Goal: Information Seeking & Learning: Learn about a topic

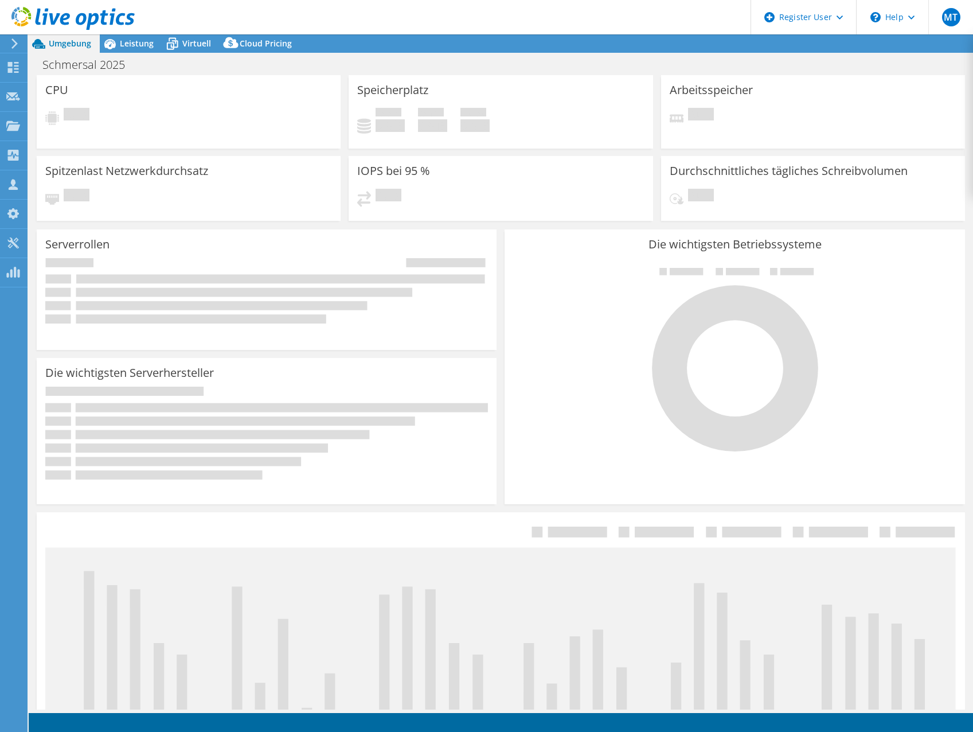
select select "EUFrankfurt"
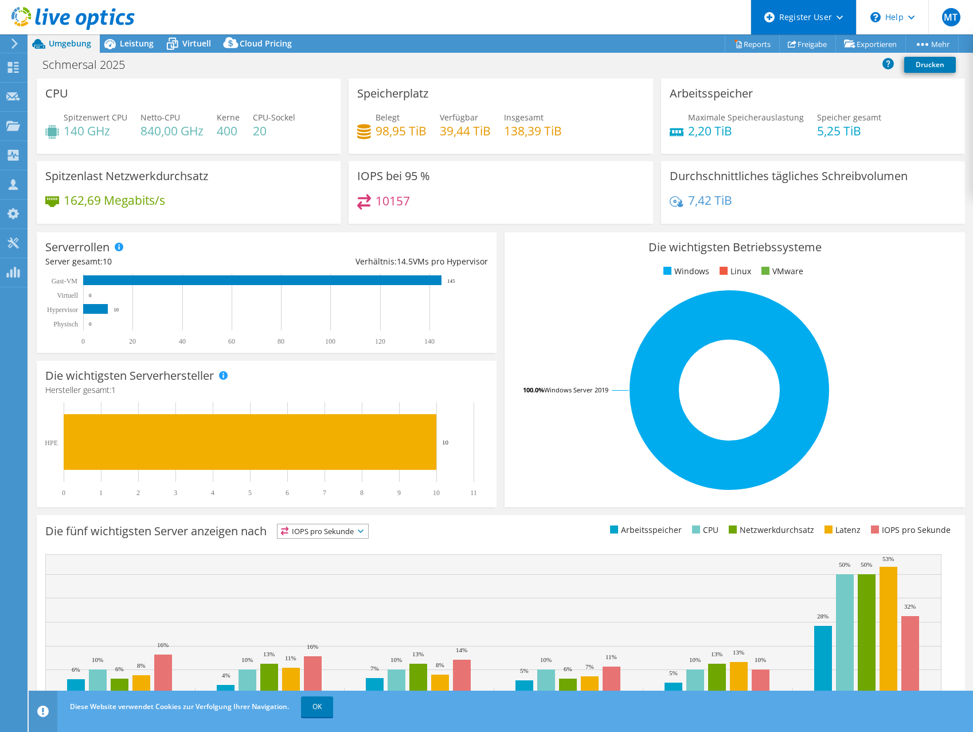
click at [843, 17] on div "Register User" at bounding box center [804, 17] width 106 height 34
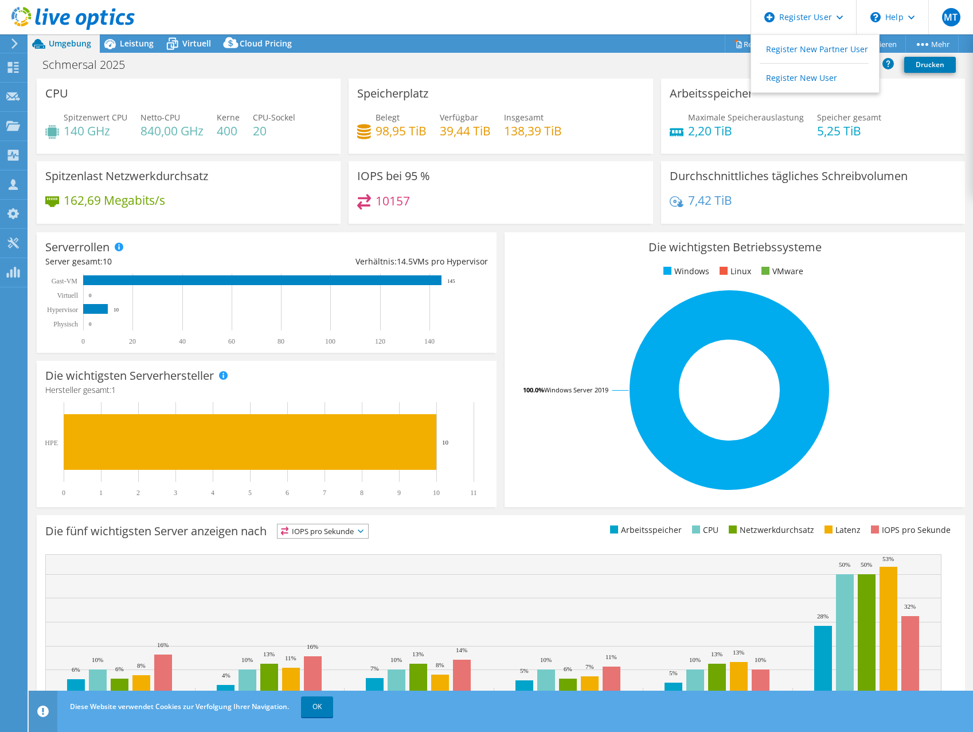
click at [593, 9] on header "MT Dell-Benutzer Michael Trumpp Michael.Trumpp@dell.com Dell My Profile Log Out…" at bounding box center [486, 17] width 973 height 34
click at [11, 47] on icon at bounding box center [14, 43] width 9 height 10
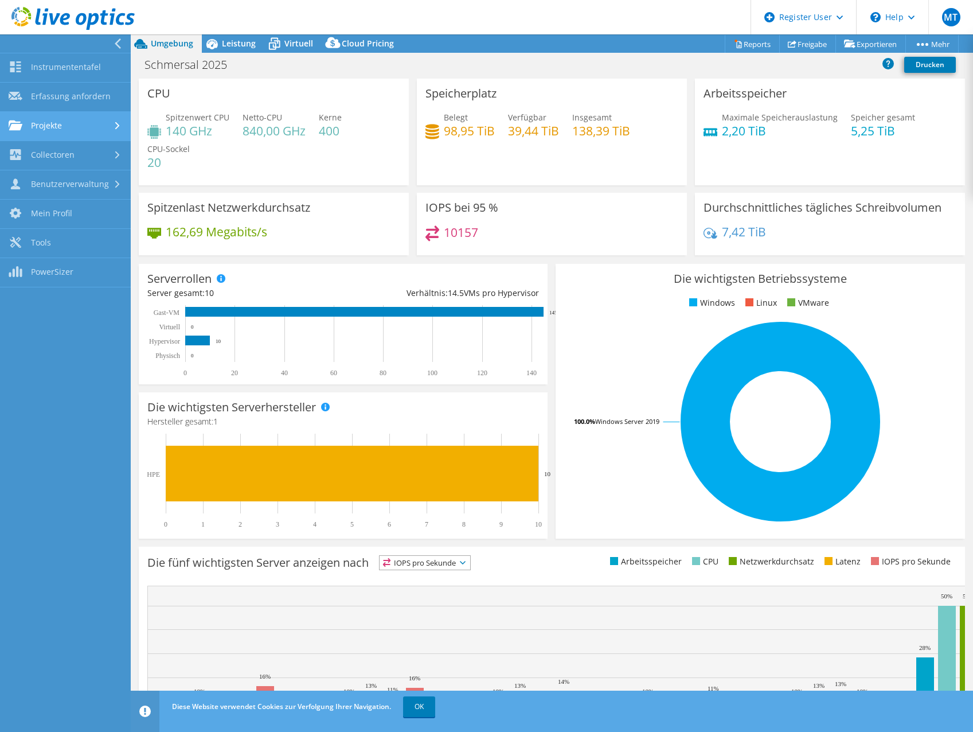
click at [49, 131] on link "Projekte" at bounding box center [65, 126] width 131 height 29
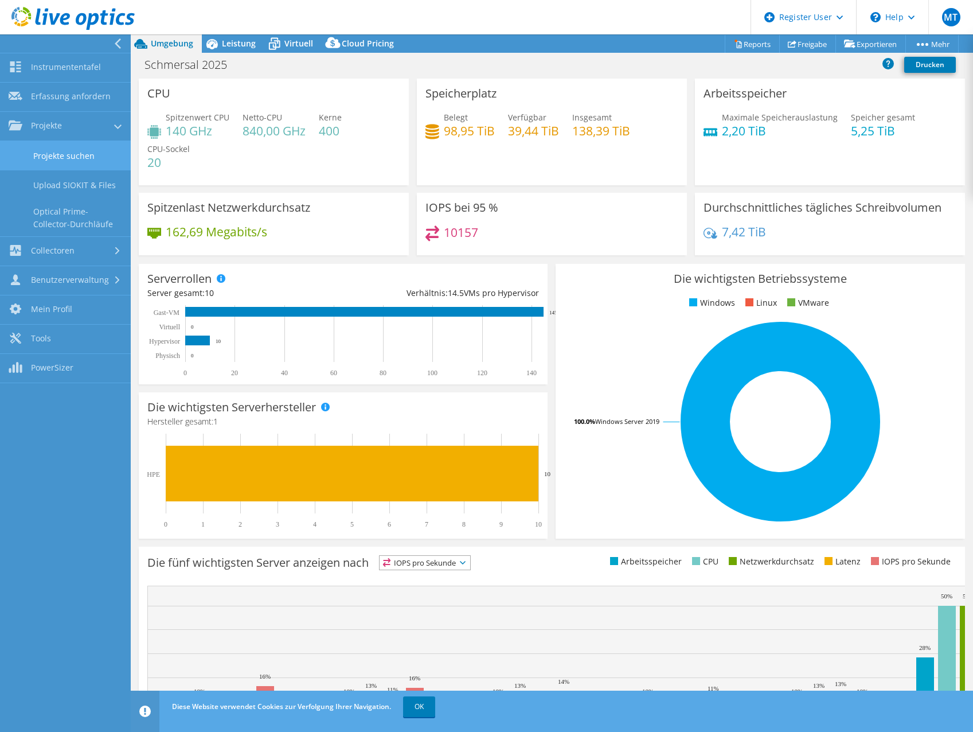
click at [53, 161] on link "Projekte suchen" at bounding box center [65, 155] width 131 height 29
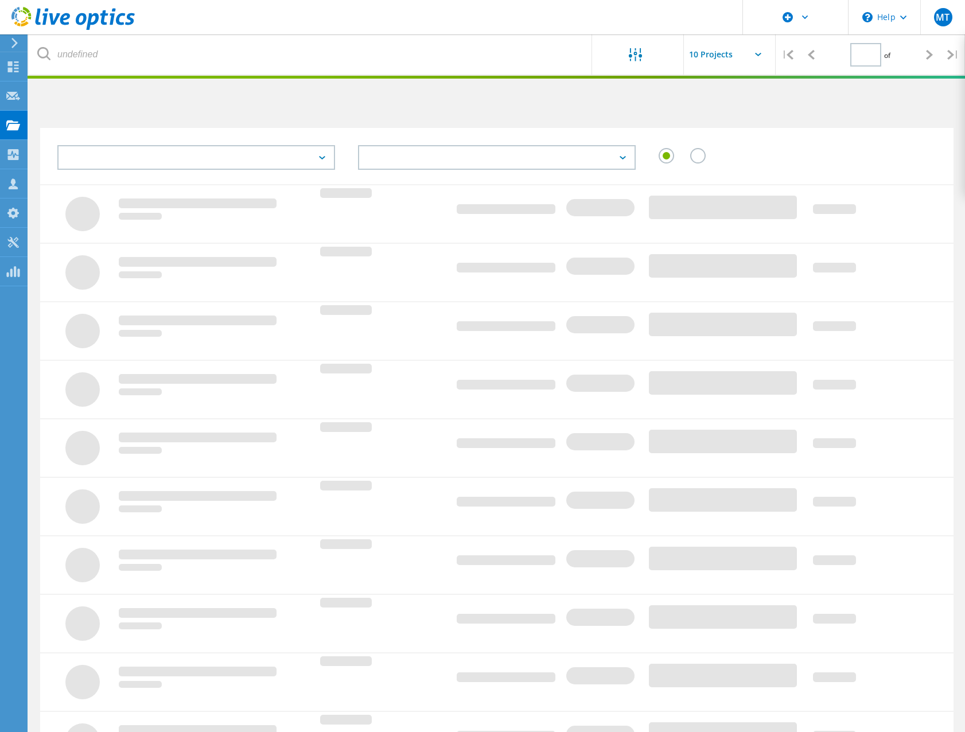
type input "1"
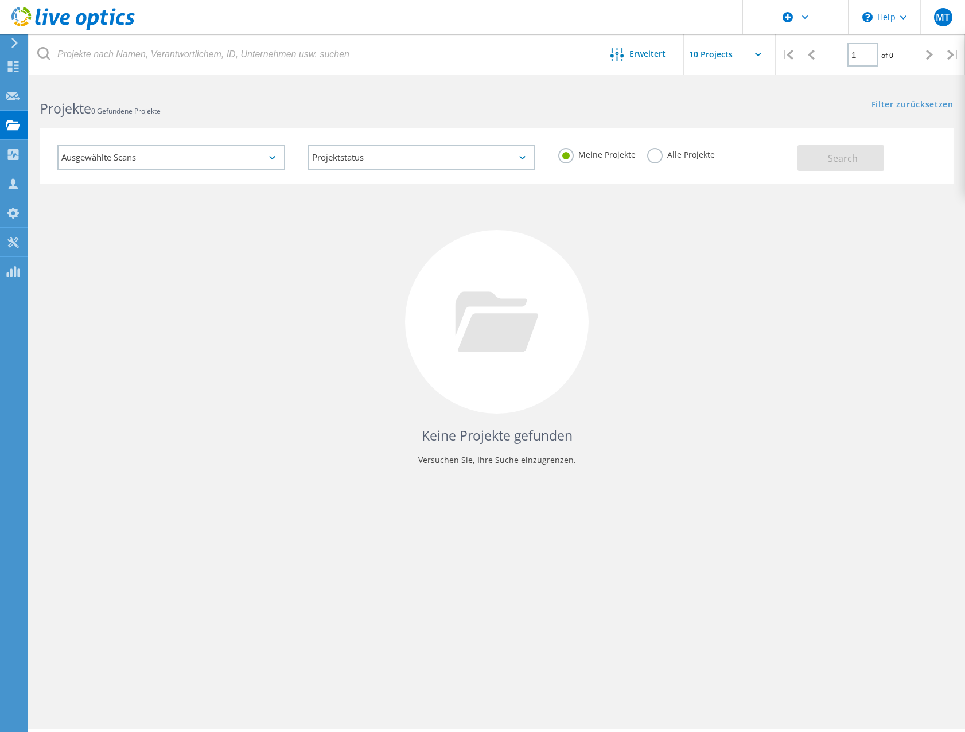
click at [182, 158] on div "Ausgewählte Scans" at bounding box center [171, 157] width 228 height 25
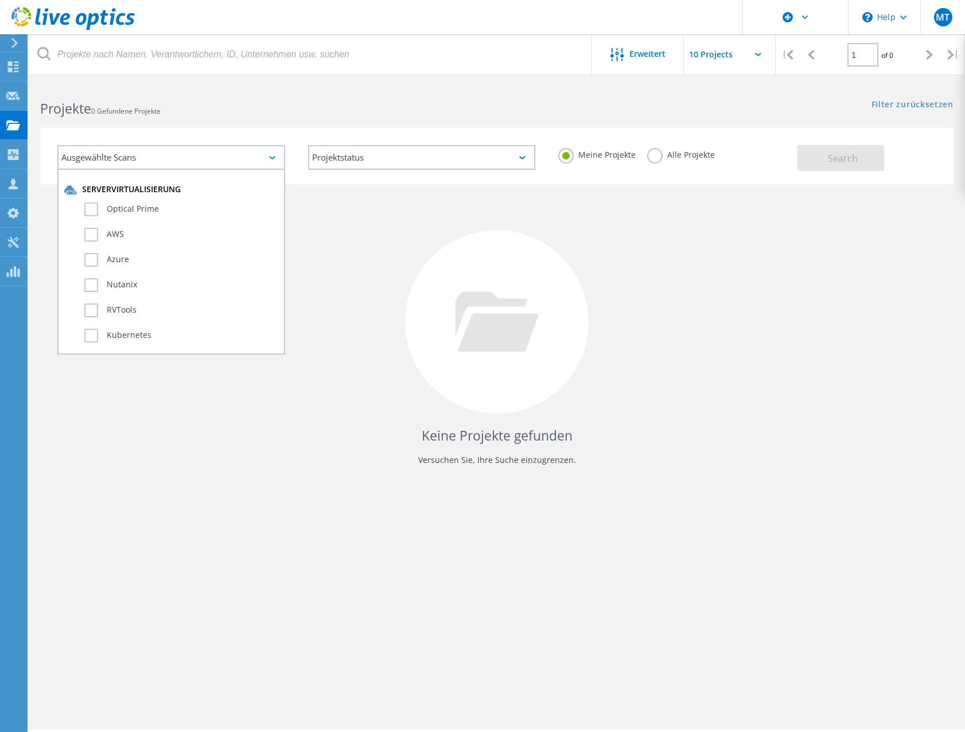
click at [182, 158] on div "Ausgewählte Scans" at bounding box center [171, 157] width 228 height 25
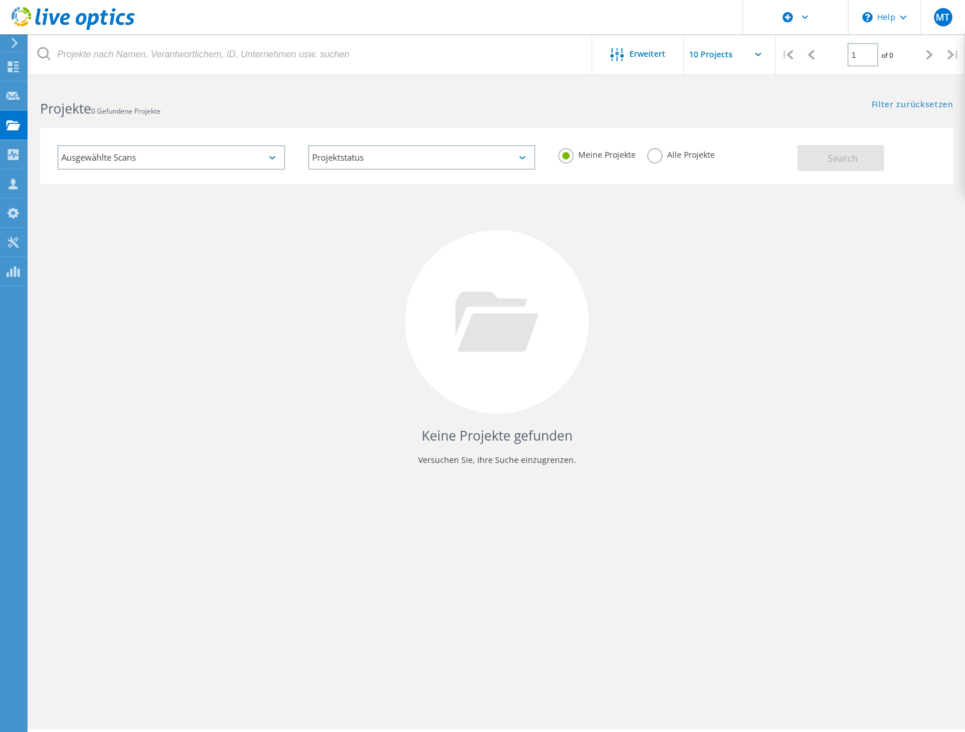
click at [650, 153] on label "Alle Projekte" at bounding box center [681, 153] width 68 height 11
click at [0, 0] on input "Alle Projekte" at bounding box center [0, 0] width 0 height 0
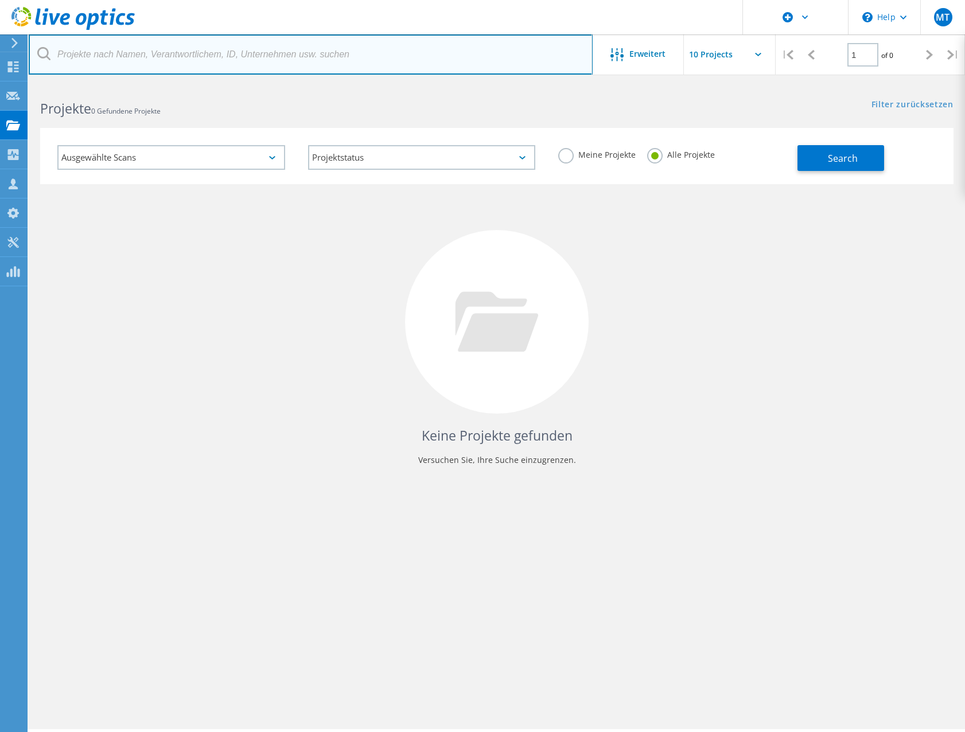
click at [100, 52] on input "text" at bounding box center [311, 54] width 564 height 40
type input "E"
type input "IGUS"
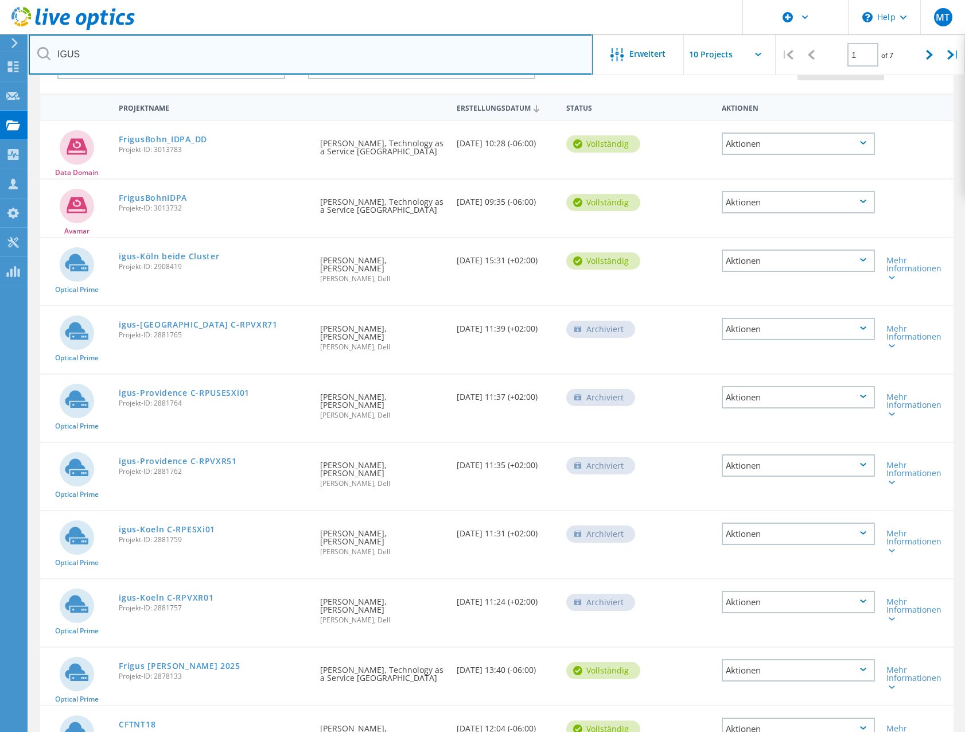
scroll to position [130, 0]
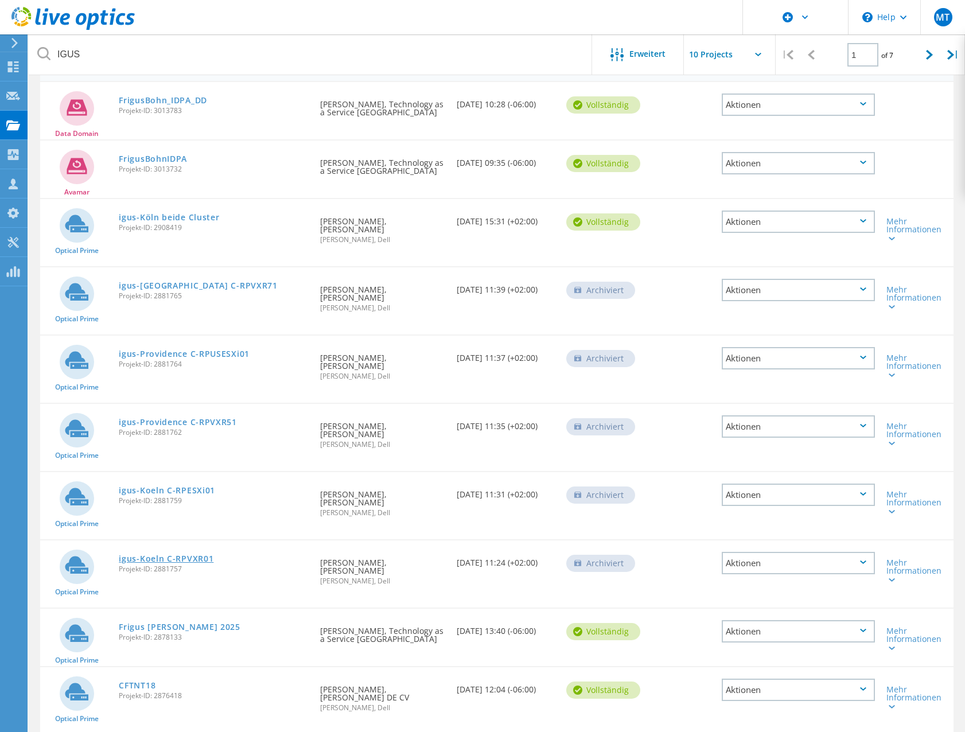
click at [160, 555] on link "igus-Koeln C-RPVXR01" at bounding box center [166, 559] width 95 height 8
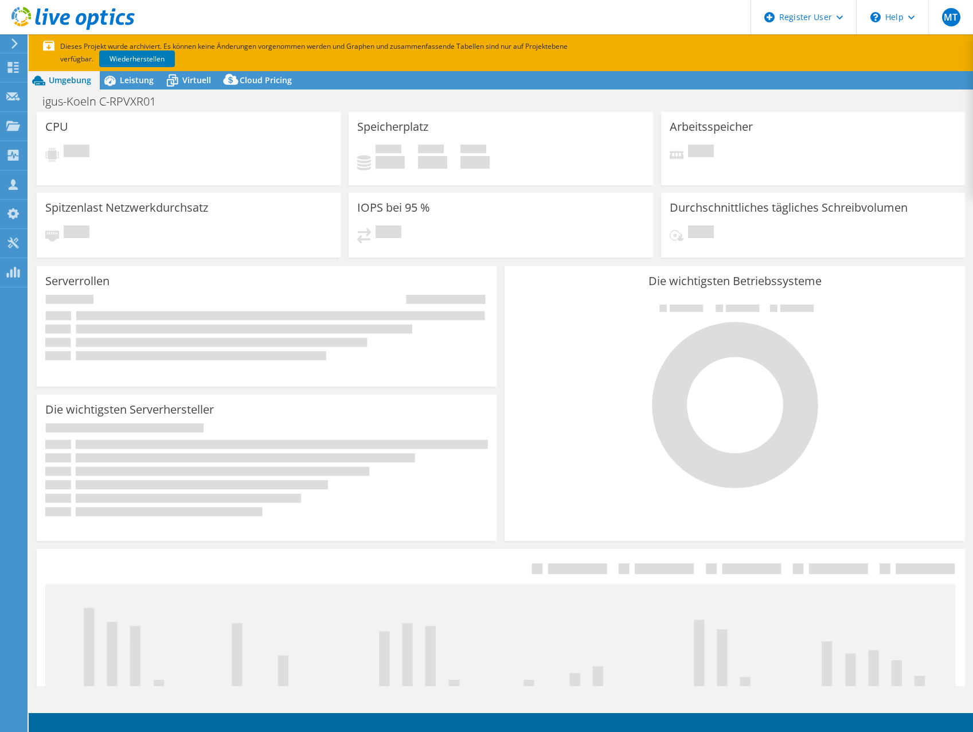
select select "USD"
select select "EUFrankfurt"
select select "EUR"
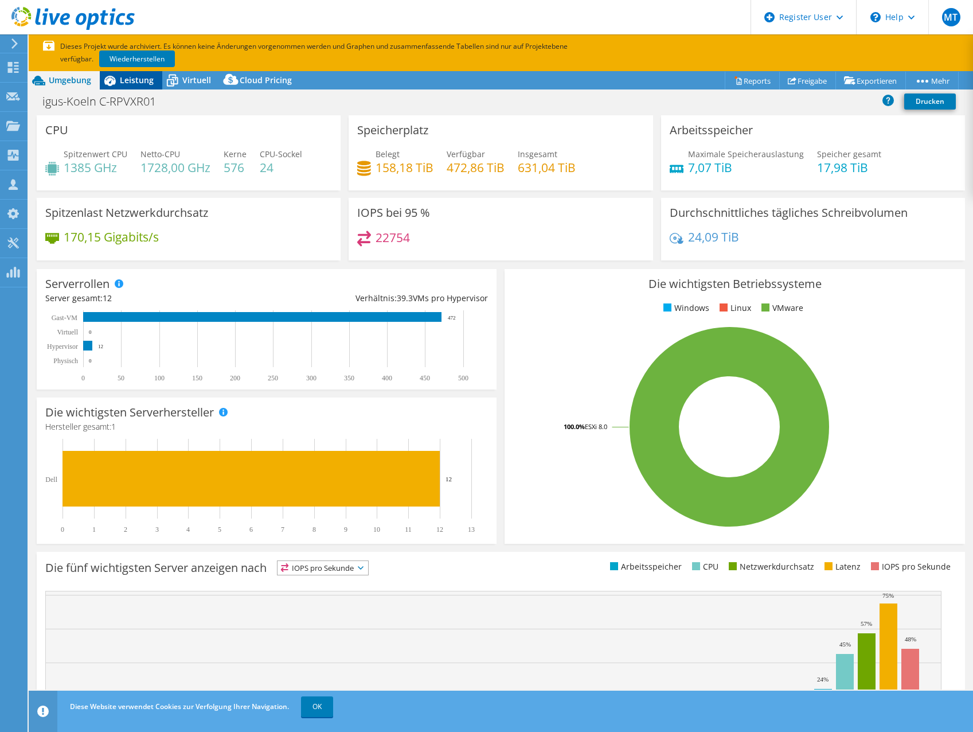
click at [134, 84] on span "Leistung" at bounding box center [137, 80] width 34 height 11
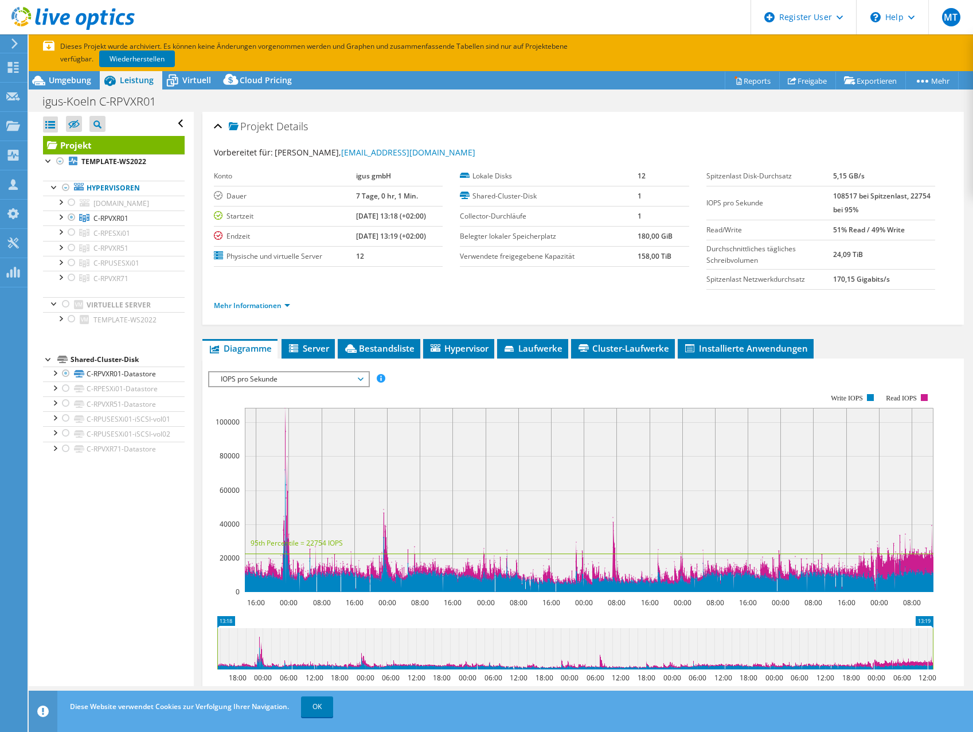
drag, startPoint x: 641, startPoint y: 255, endPoint x: 666, endPoint y: 260, distance: 25.9
click at [667, 260] on tr "Verwendete freigegebene Kapazität 158,00 TiB" at bounding box center [574, 256] width 229 height 20
click at [314, 334] on div "Projekt Details Vorbereitet für: Patrick Aichinger, paichinger@igus.net Konto i…" at bounding box center [583, 467] width 779 height 710
click at [314, 350] on span "Server" at bounding box center [308, 347] width 42 height 11
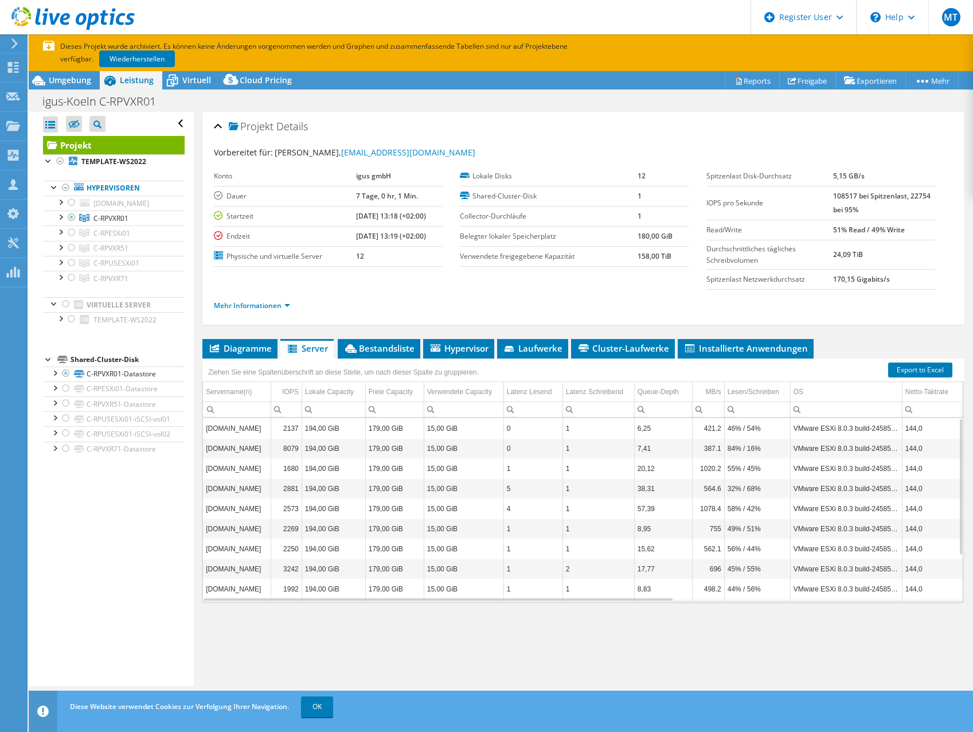
scroll to position [63, 0]
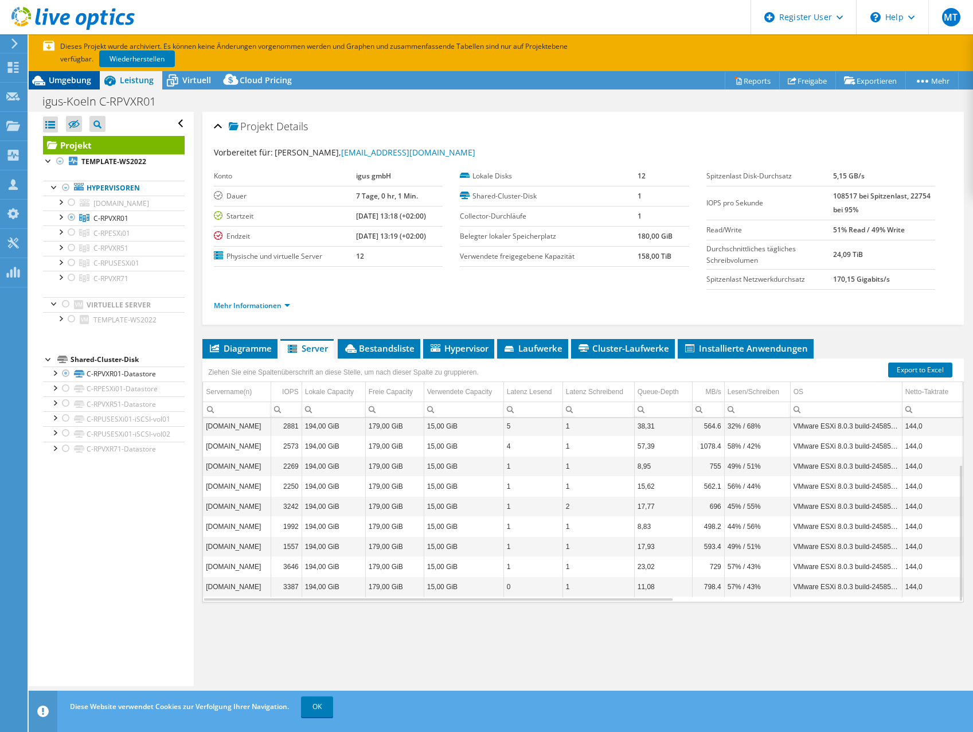
click at [83, 79] on span "Umgebung" at bounding box center [70, 80] width 42 height 11
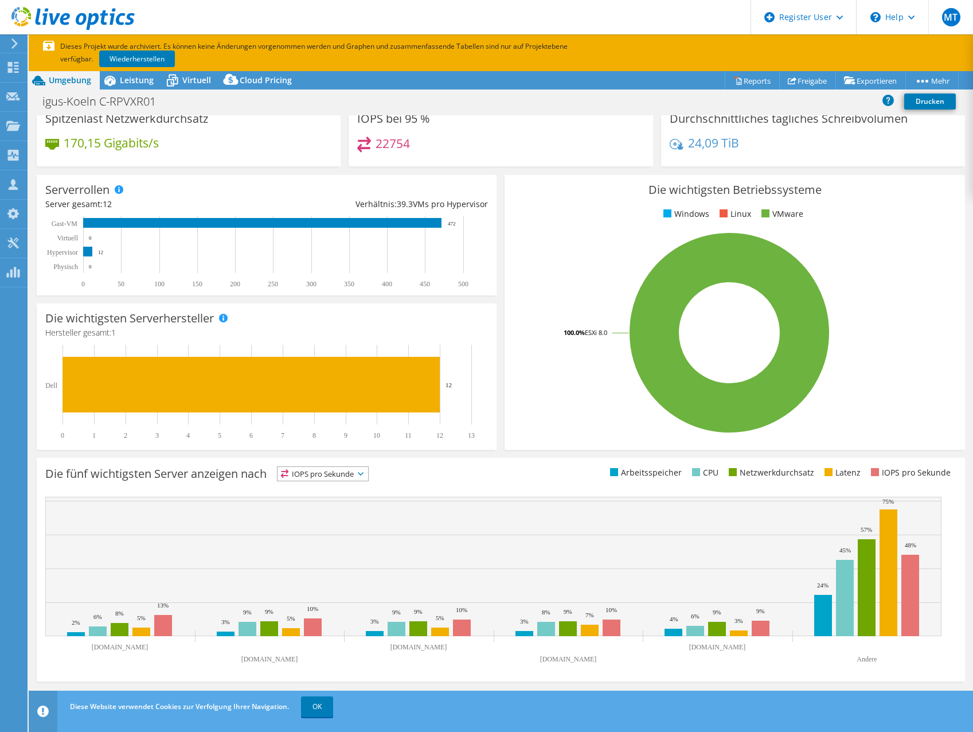
scroll to position [0, 0]
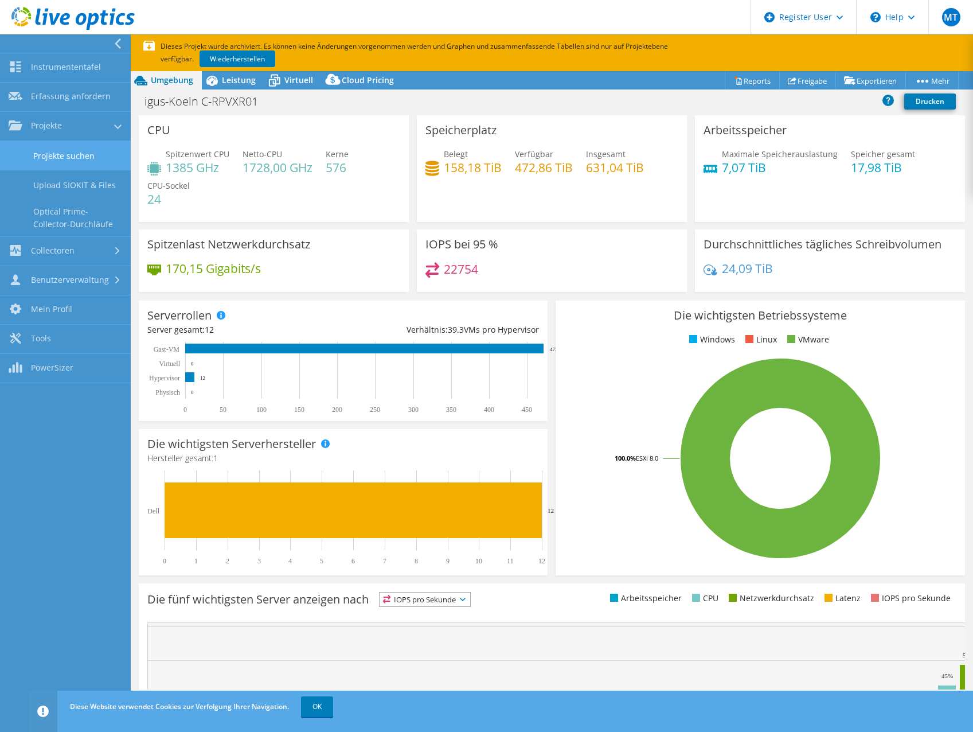
click at [94, 162] on link "Projekte suchen" at bounding box center [65, 155] width 131 height 29
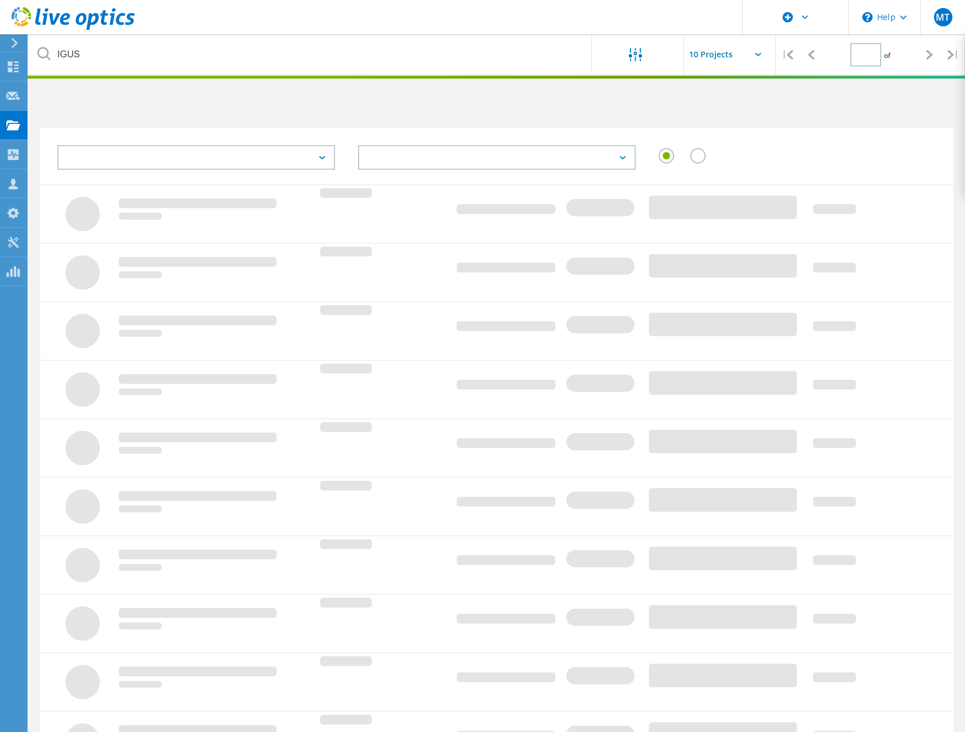
type input "1"
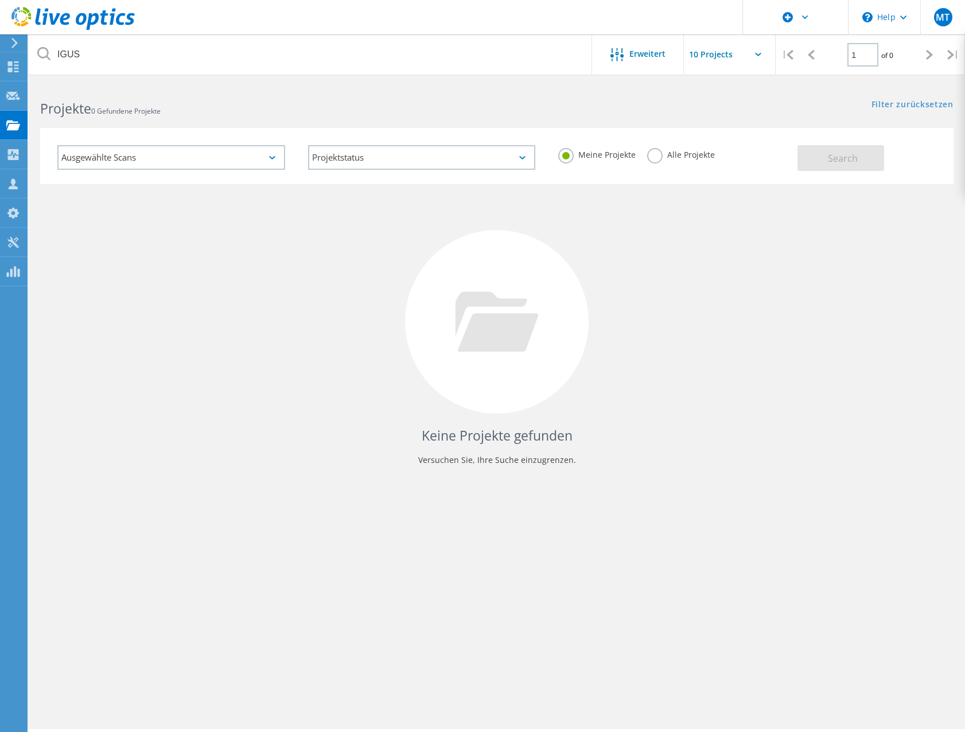
click at [673, 159] on label "Alle Projekte" at bounding box center [681, 153] width 68 height 11
click at [0, 0] on input "Alle Projekte" at bounding box center [0, 0] width 0 height 0
click at [843, 162] on span "Search" at bounding box center [843, 158] width 30 height 13
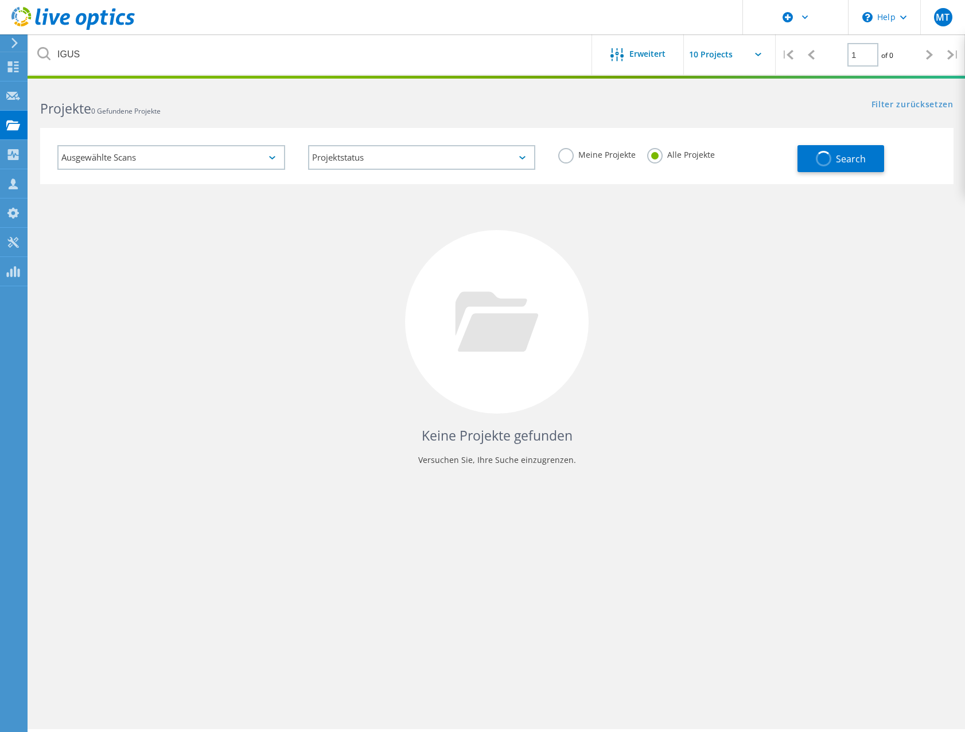
click at [761, 54] on icon at bounding box center [758, 54] width 6 height 3
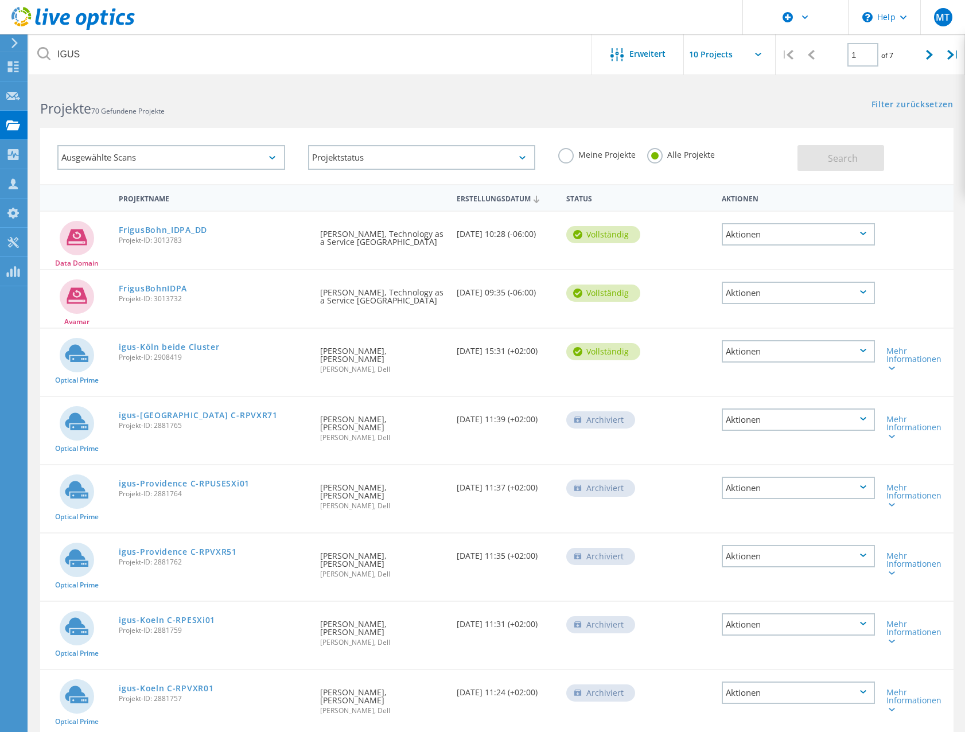
click at [758, 54] on icon at bounding box center [758, 54] width 6 height 3
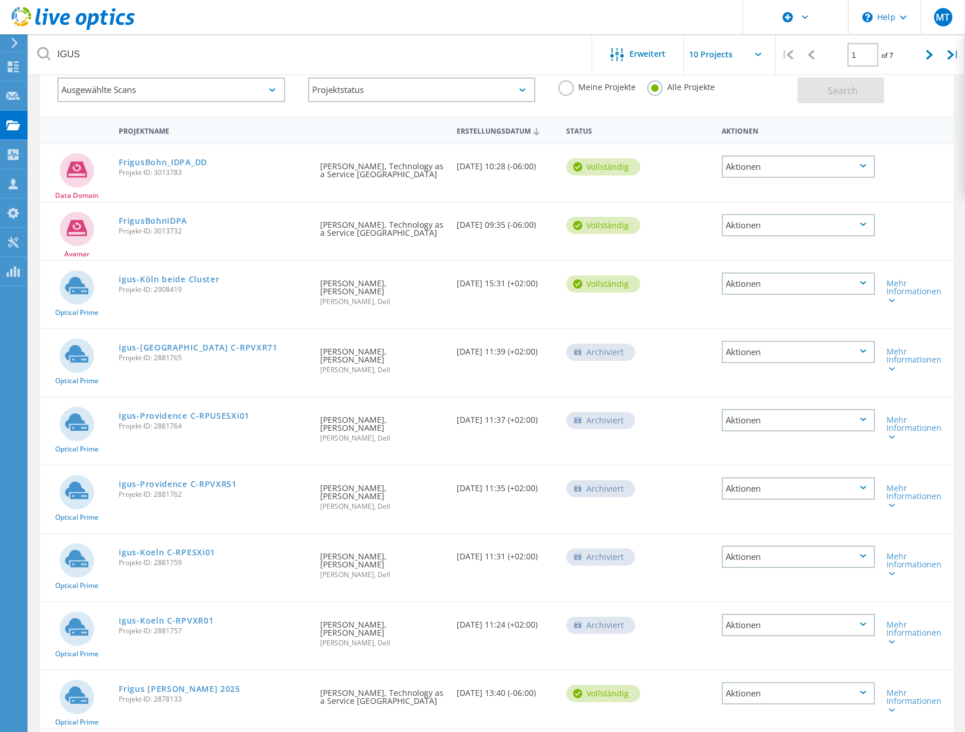
scroll to position [130, 0]
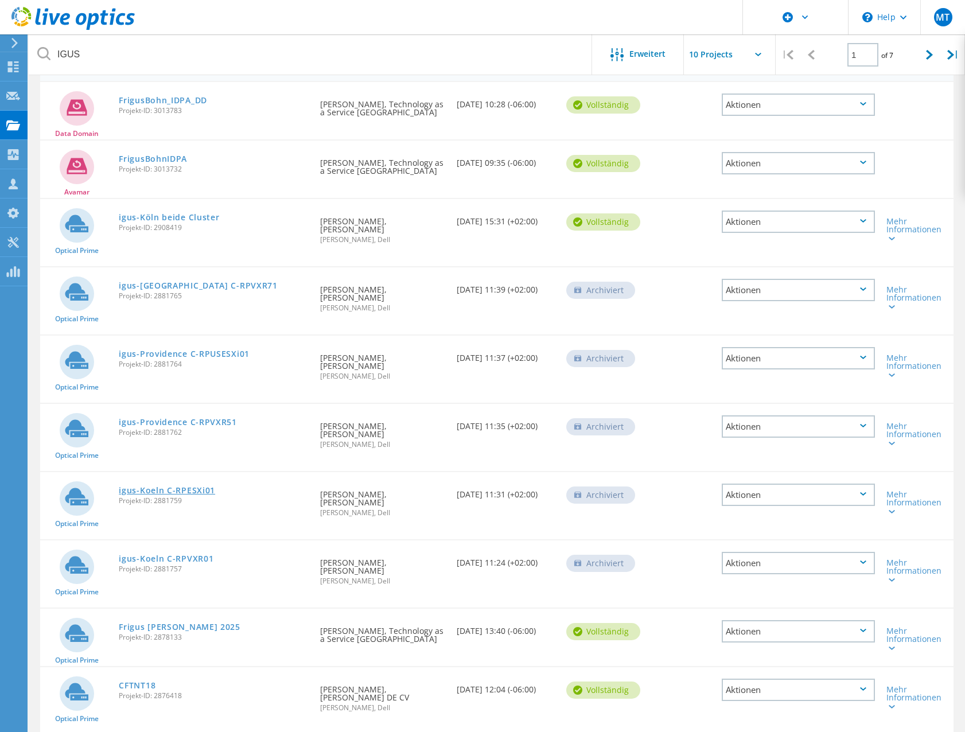
click at [159, 486] on link "igus-Koeln C-RPESXi01" at bounding box center [167, 490] width 96 height 8
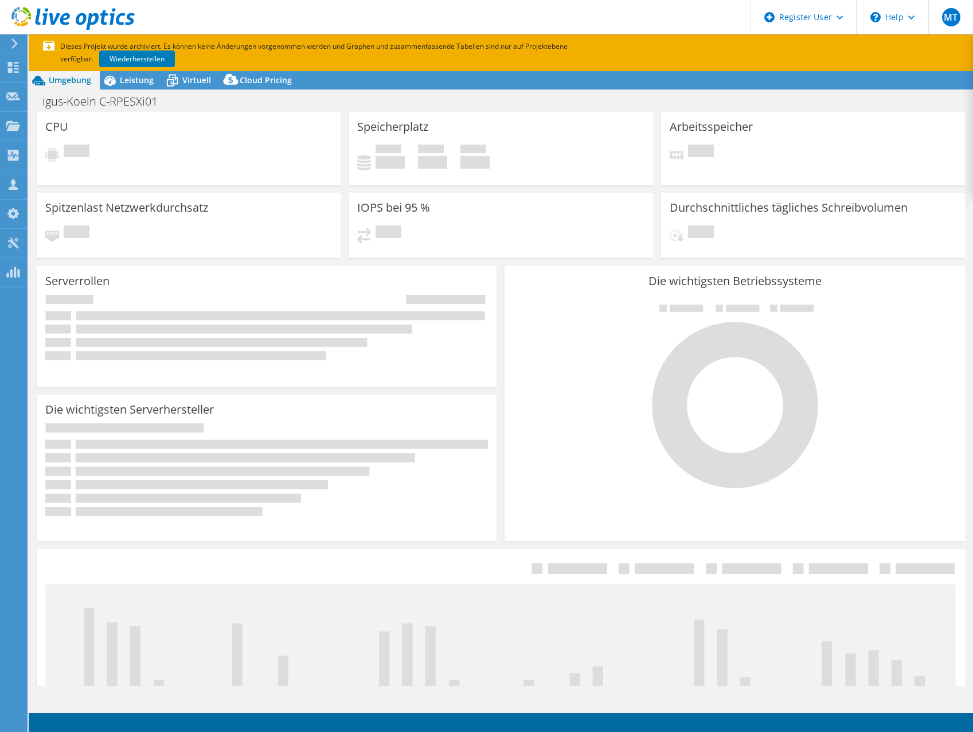
select select "USD"
select select "EUFrankfurt"
select select "EUR"
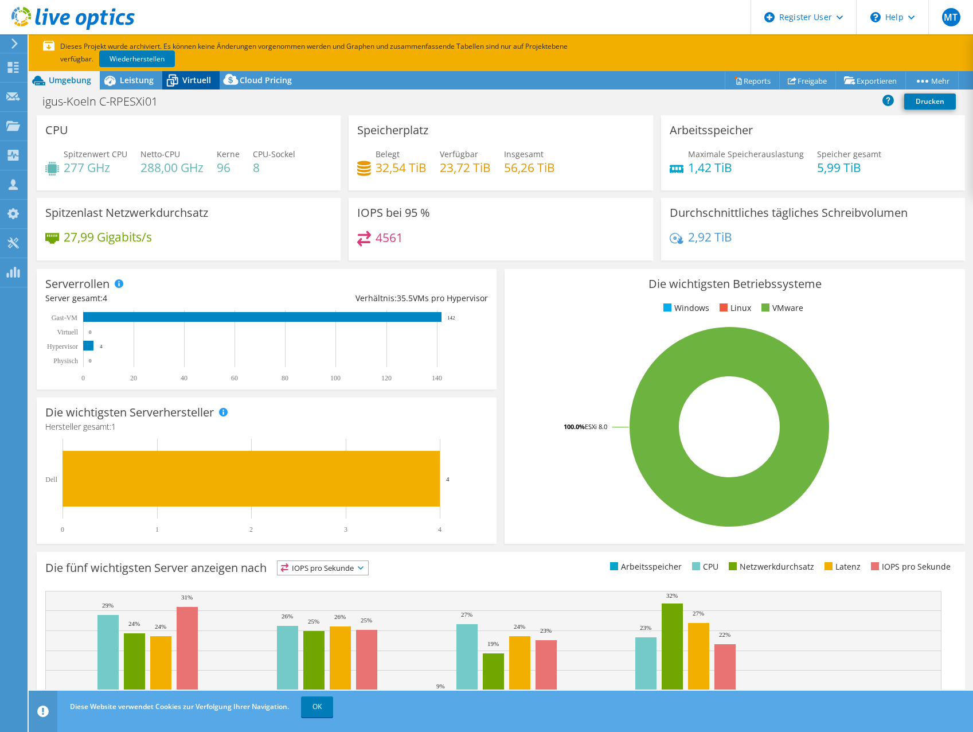
click at [192, 83] on span "Virtuell" at bounding box center [196, 80] width 29 height 11
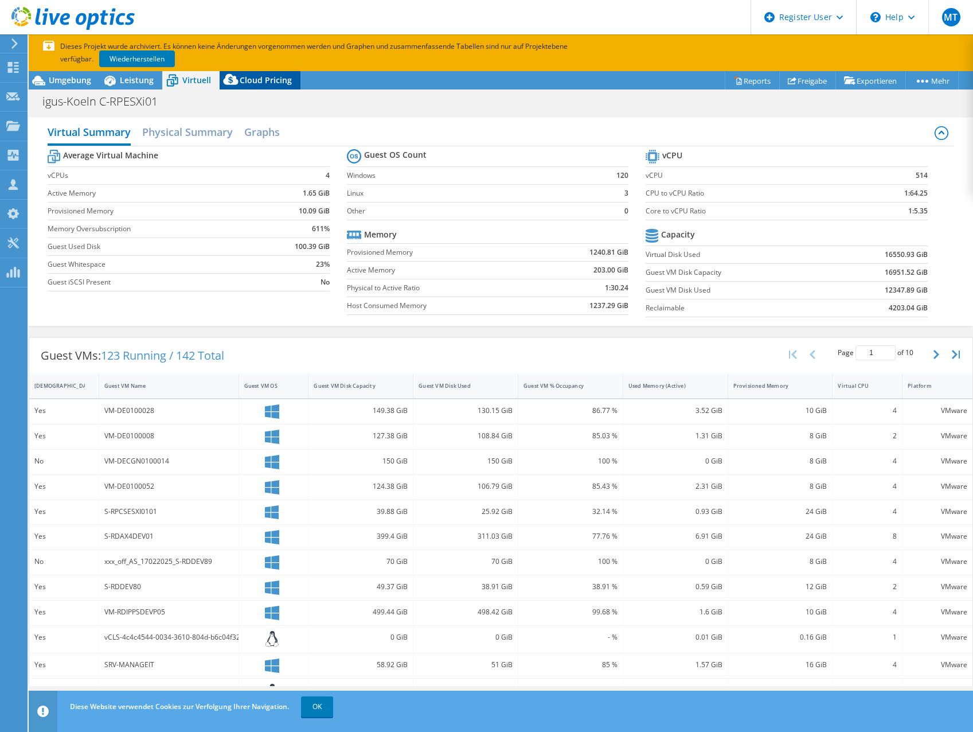
click at [259, 84] on span "Cloud Pricing" at bounding box center [266, 80] width 52 height 11
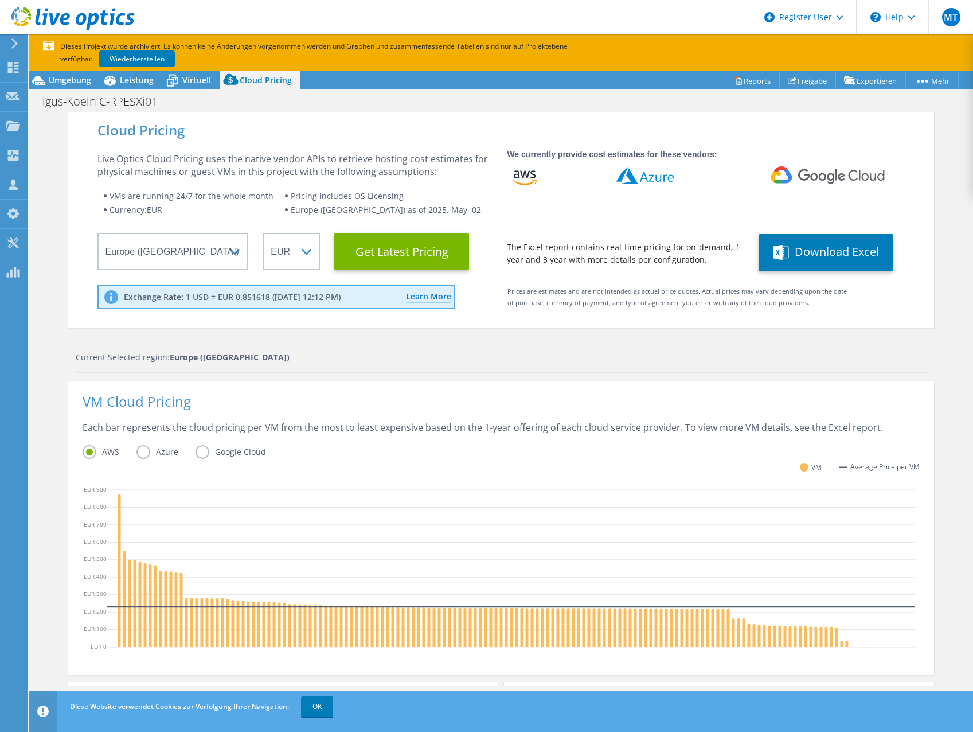
scroll to position [117, 0]
click at [180, 79] on icon at bounding box center [172, 81] width 20 height 20
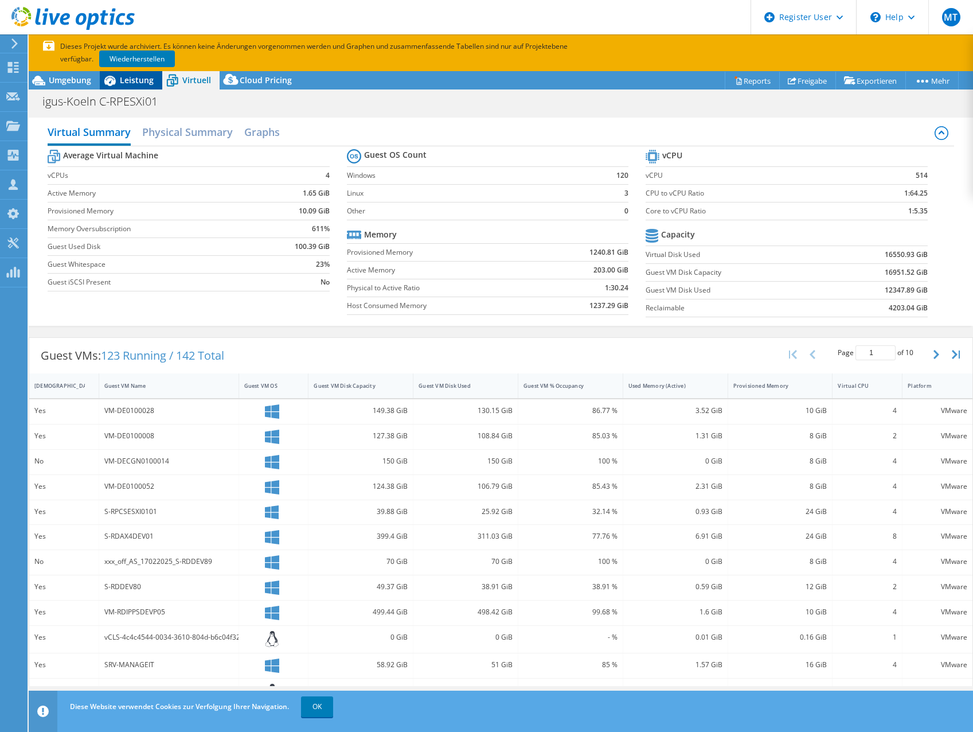
click at [126, 87] on div "Leistung" at bounding box center [131, 80] width 63 height 18
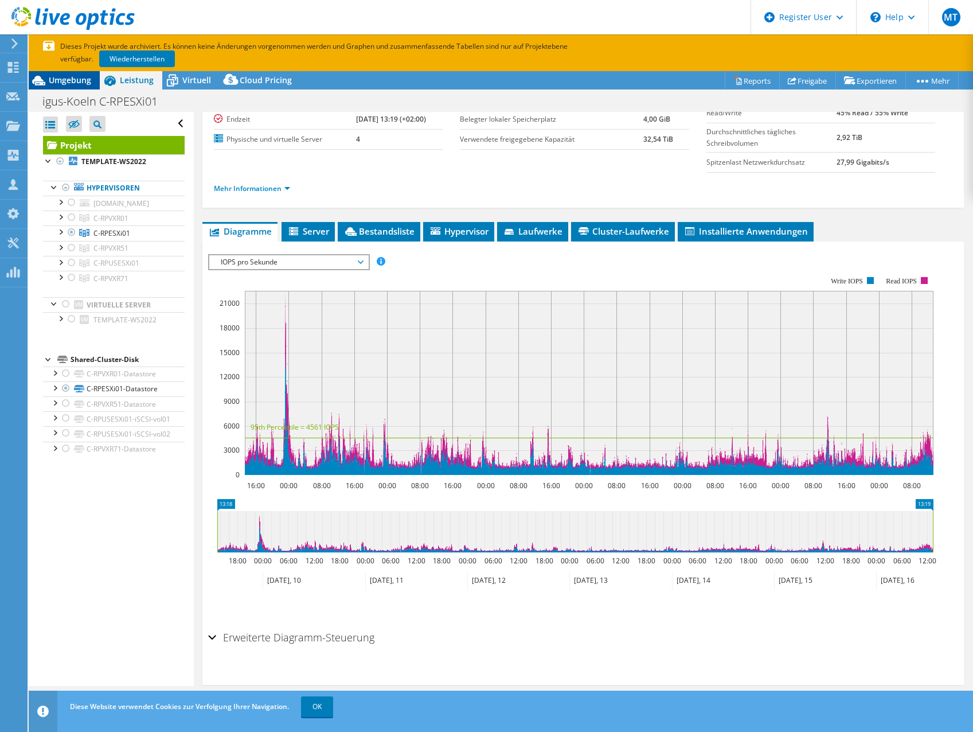
click at [63, 82] on span "Umgebung" at bounding box center [70, 80] width 42 height 11
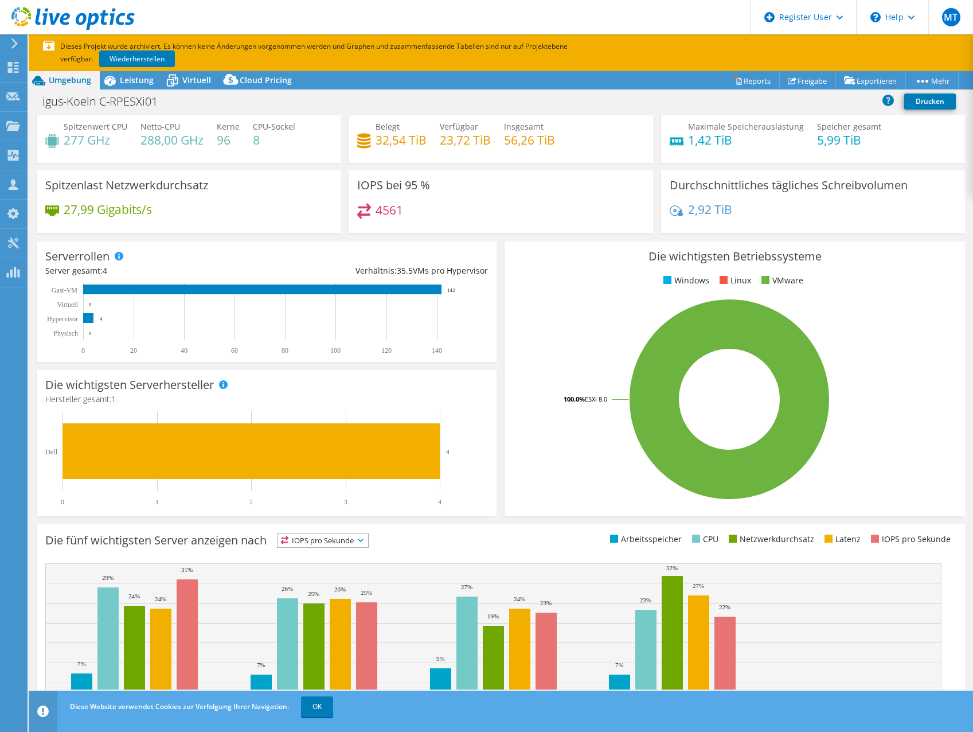
scroll to position [0, 0]
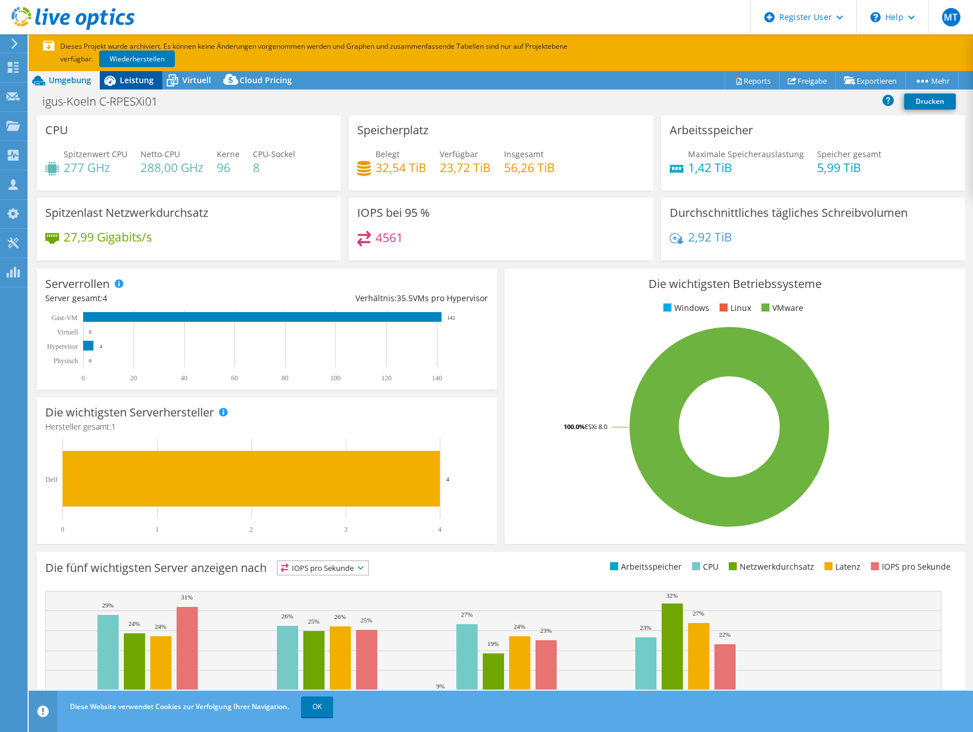
click at [142, 81] on span "Leistung" at bounding box center [137, 80] width 34 height 11
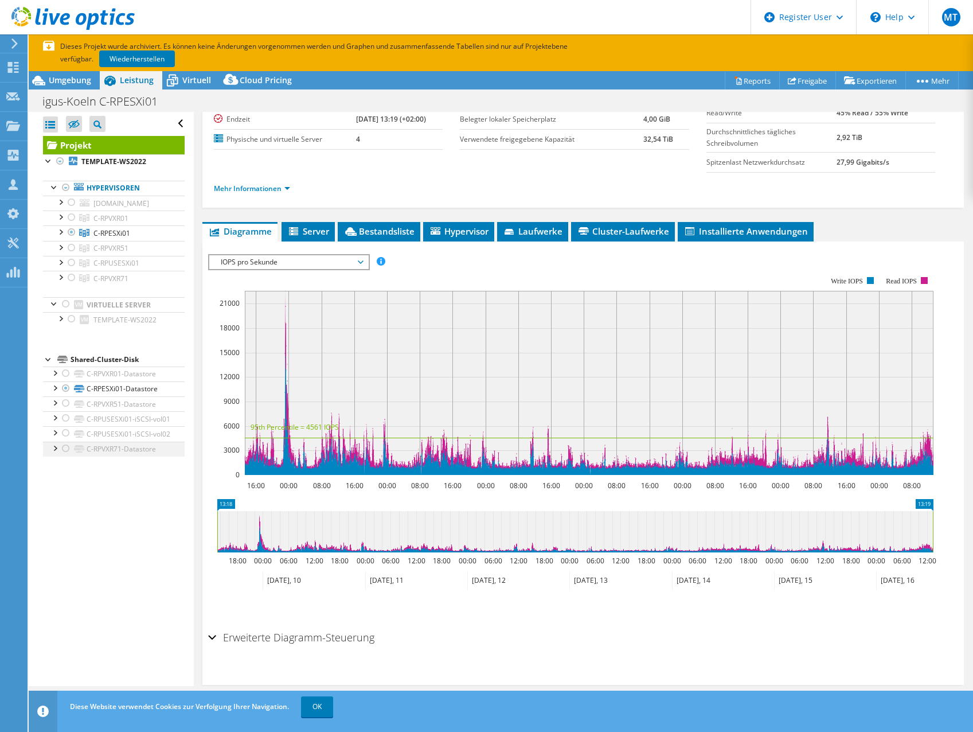
click at [51, 453] on div at bounding box center [54, 447] width 11 height 11
click at [53, 453] on div at bounding box center [54, 447] width 11 height 11
click at [49, 364] on div at bounding box center [48, 358] width 11 height 11
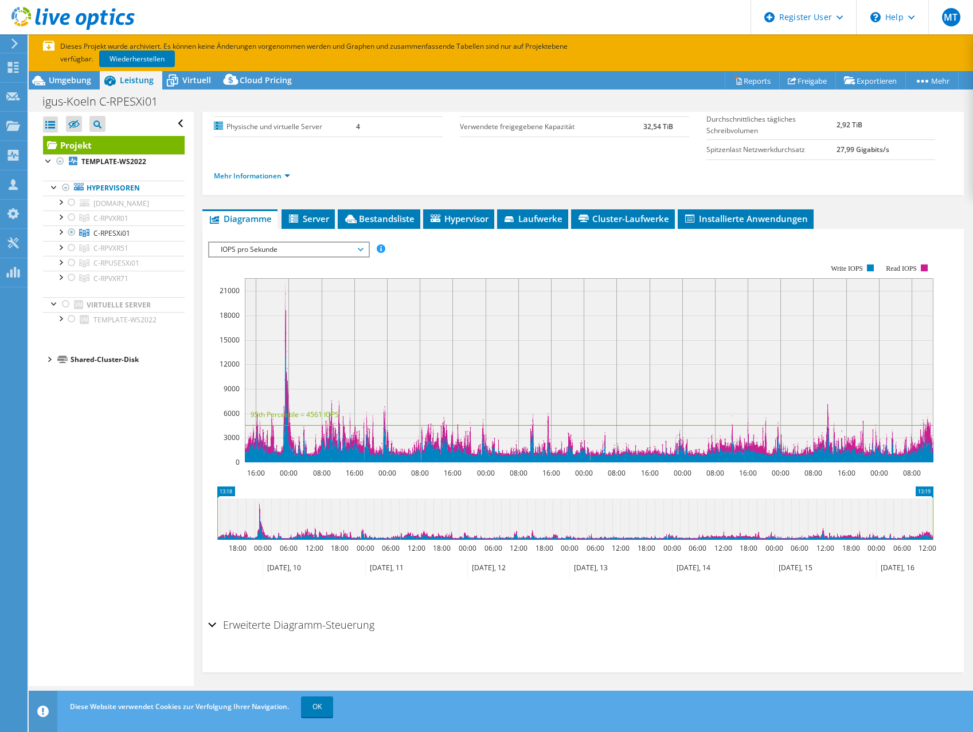
scroll to position [136, 0]
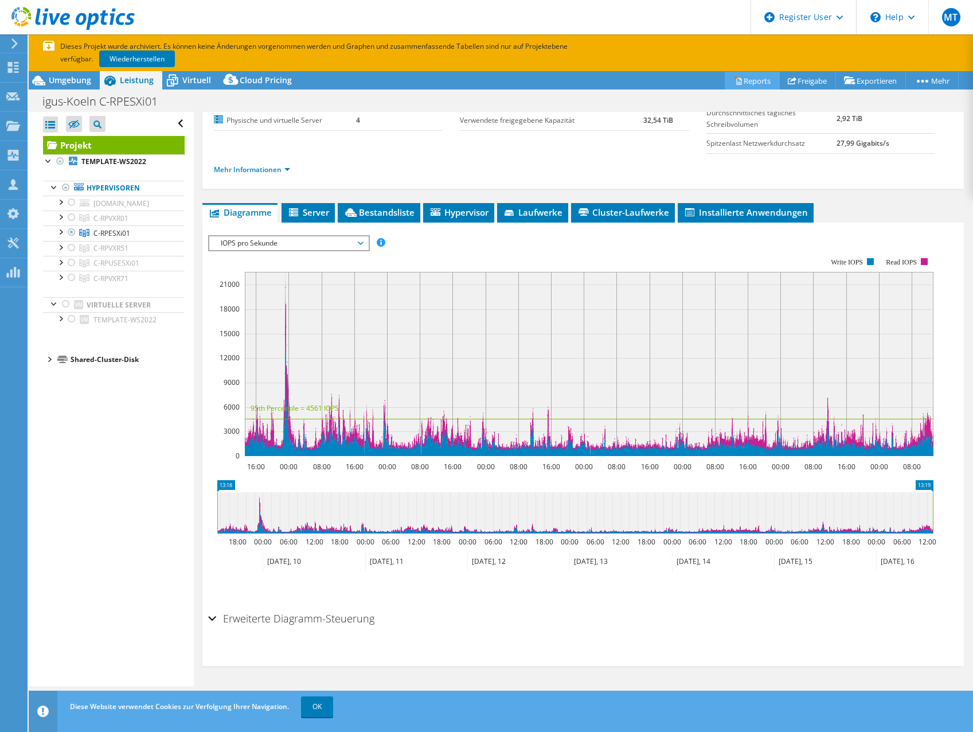
click at [744, 83] on link "Reports" at bounding box center [752, 81] width 55 height 18
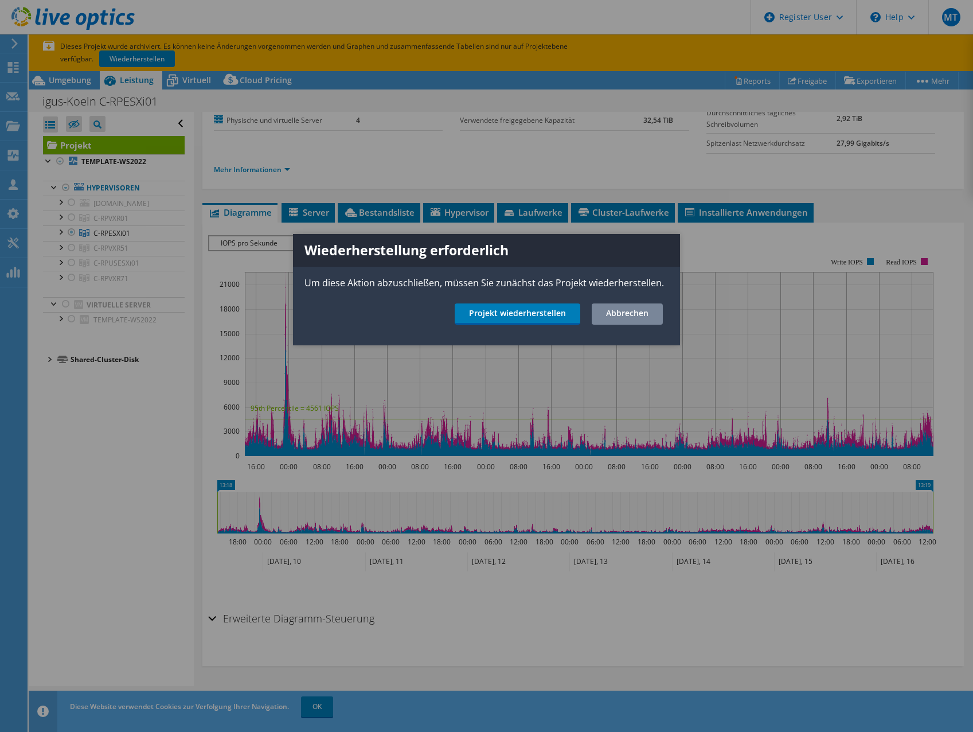
click at [636, 311] on link "Abbrechen" at bounding box center [627, 313] width 71 height 21
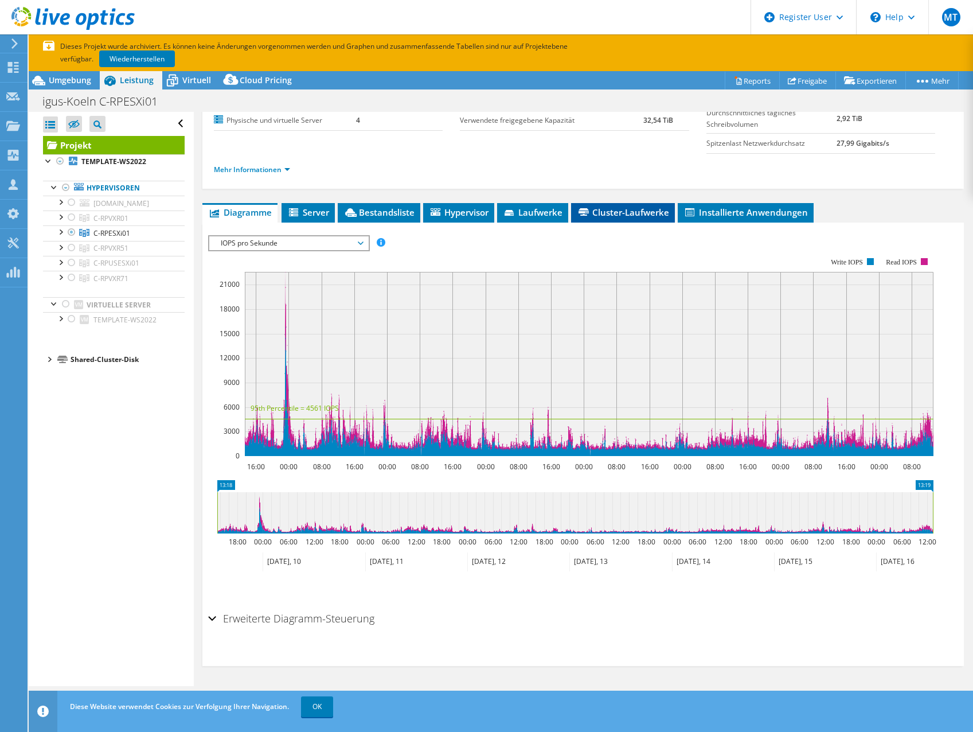
scroll to position [0, 0]
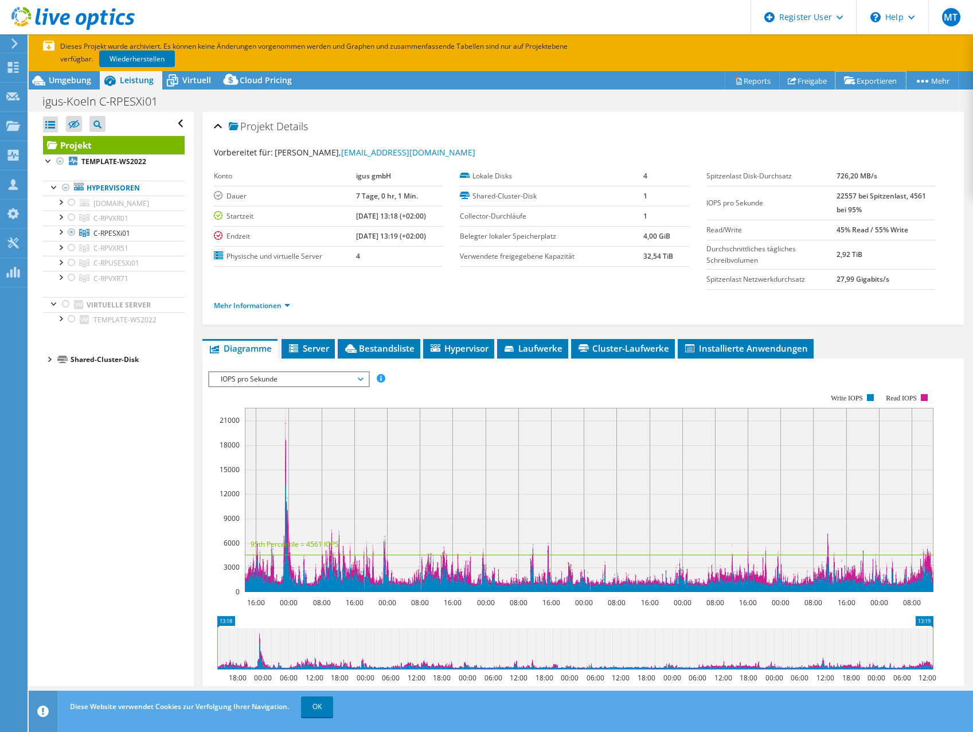
click at [846, 77] on icon at bounding box center [849, 80] width 11 height 9
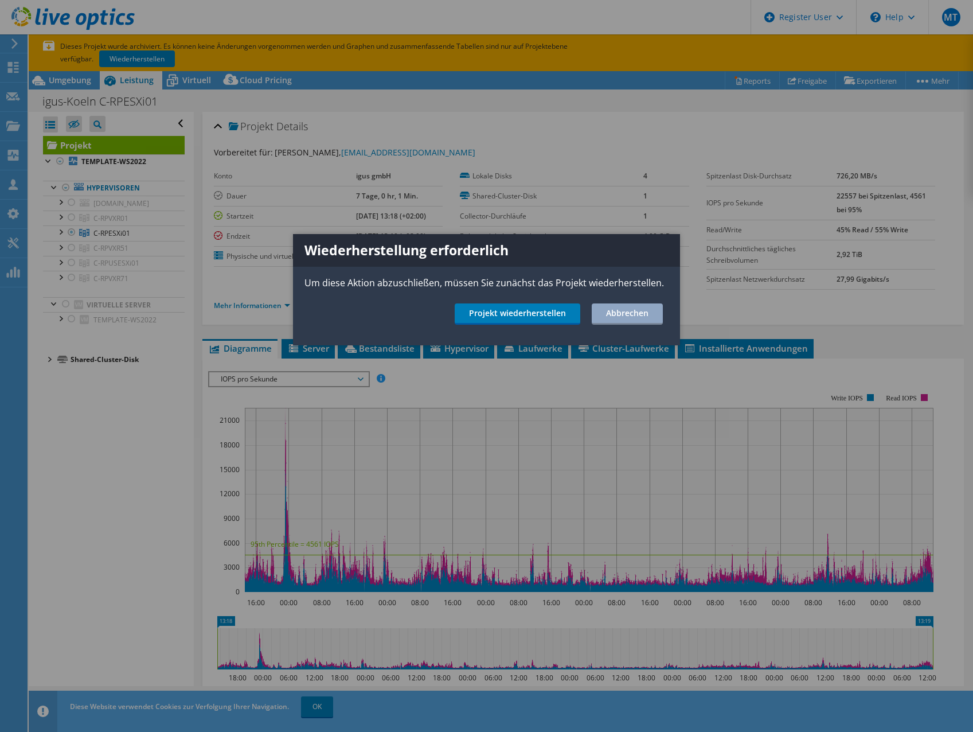
click at [638, 151] on div at bounding box center [486, 366] width 973 height 732
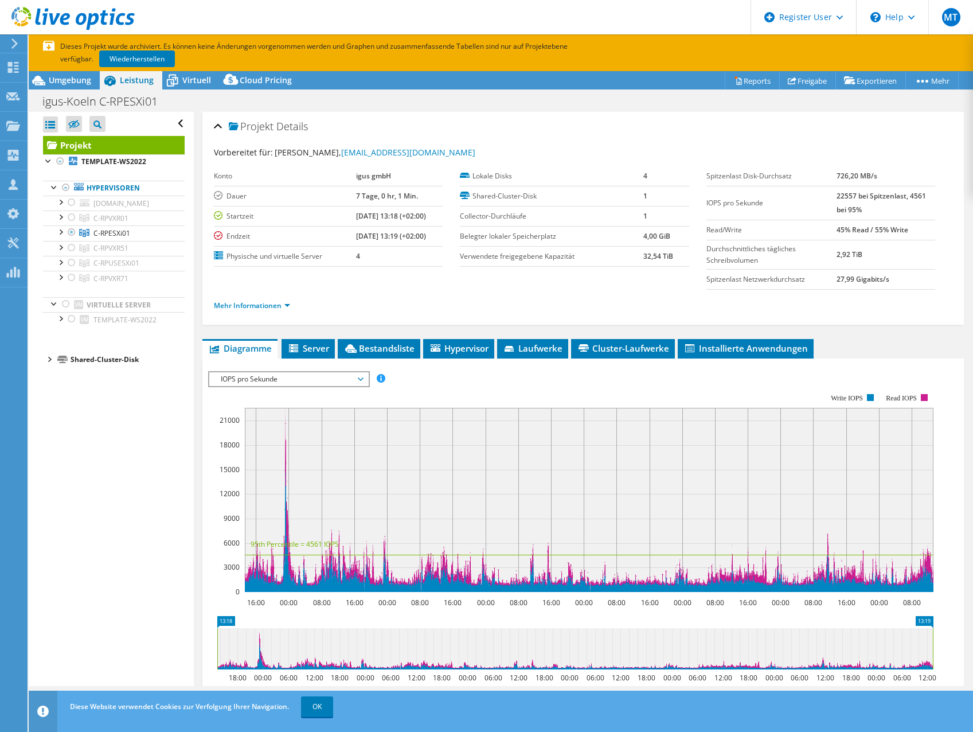
click at [471, 91] on div "igus-Koeln C-RPESXi01 Drucken" at bounding box center [501, 101] width 945 height 21
click at [76, 124] on icon at bounding box center [73, 124] width 11 height 9
click at [0, 0] on input "checkbox" at bounding box center [0, 0] width 0 height 0
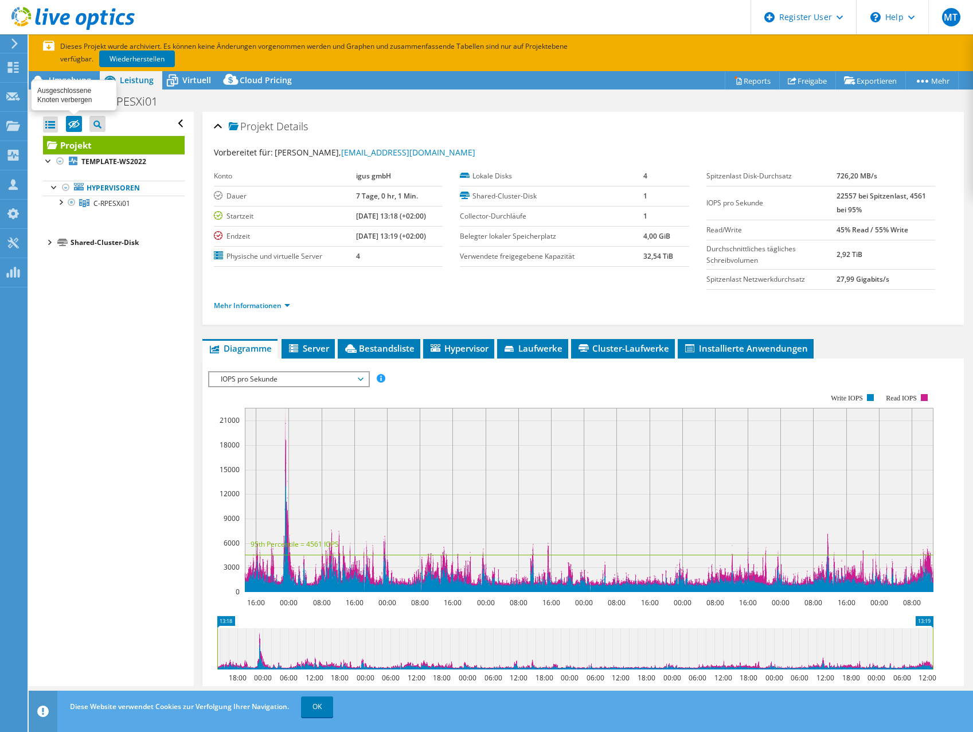
click at [76, 124] on icon at bounding box center [73, 124] width 11 height 9
click at [0, 0] on input "checkbox" at bounding box center [0, 0] width 0 height 0
click at [76, 124] on icon at bounding box center [73, 124] width 11 height 9
click at [0, 0] on input "checkbox" at bounding box center [0, 0] width 0 height 0
click at [76, 124] on icon at bounding box center [73, 124] width 11 height 9
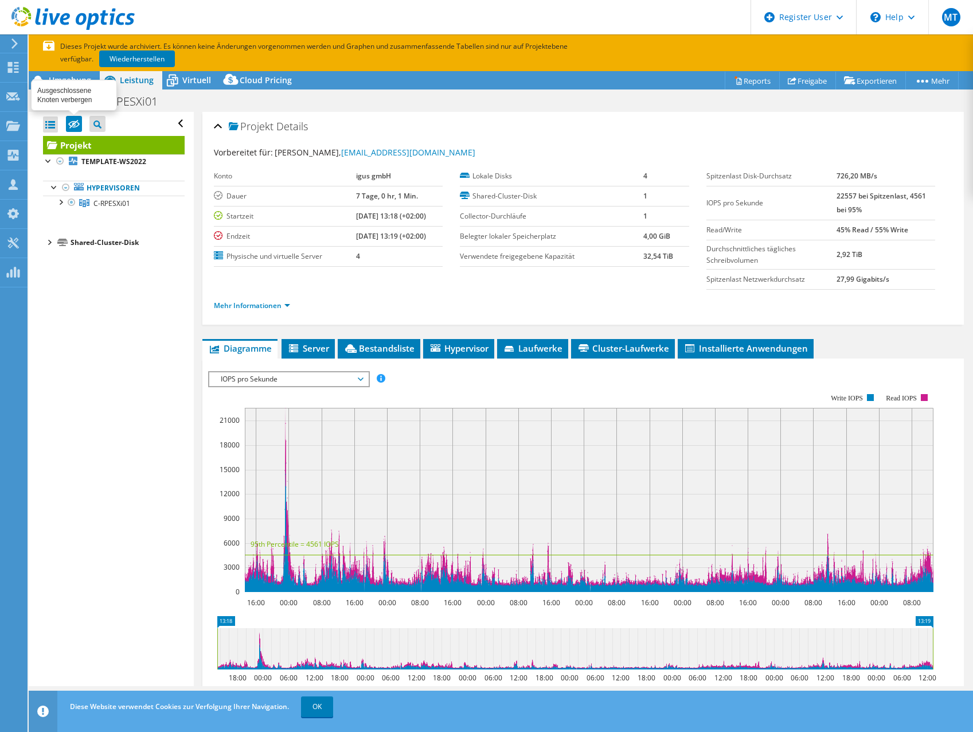
click at [0, 0] on input "checkbox" at bounding box center [0, 0] width 0 height 0
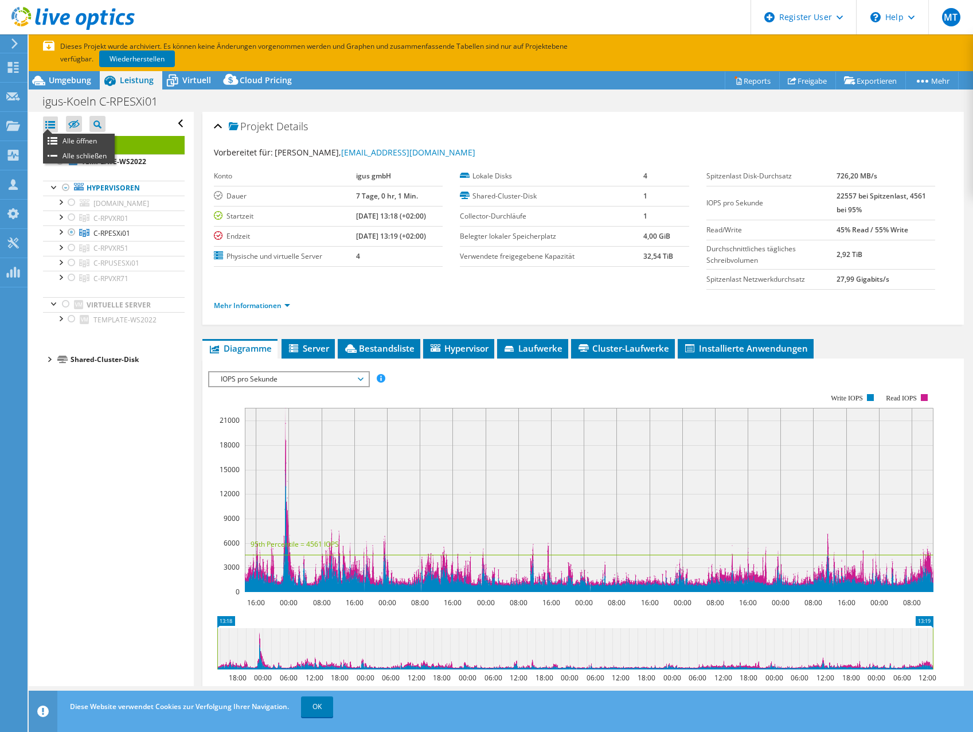
click at [51, 124] on div at bounding box center [50, 124] width 15 height 16
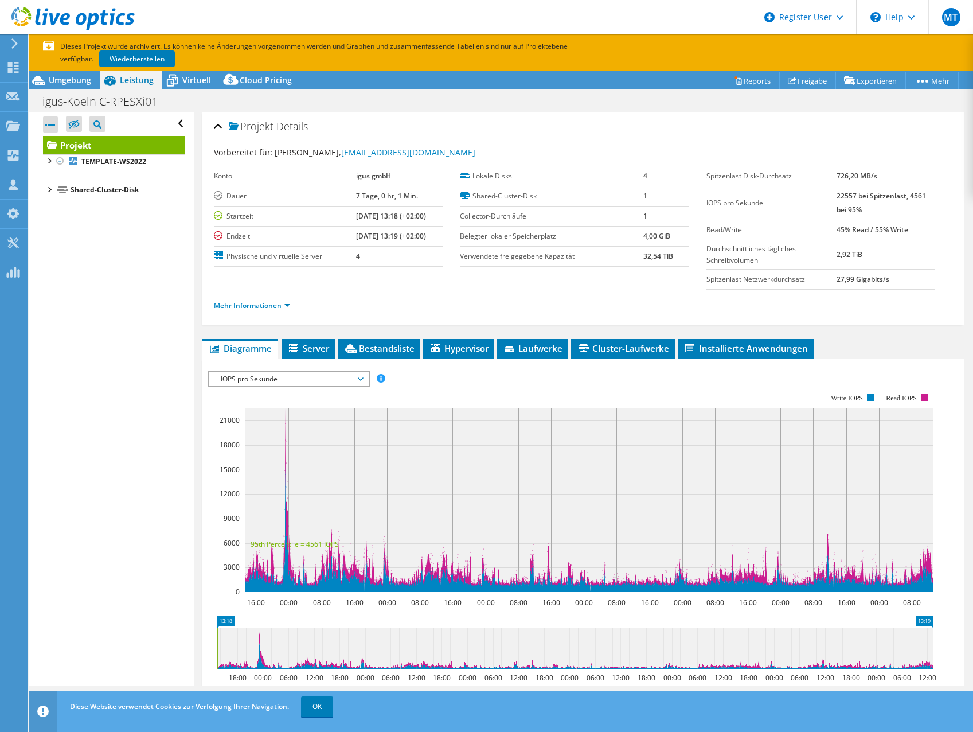
click at [51, 124] on div at bounding box center [50, 124] width 15 height 16
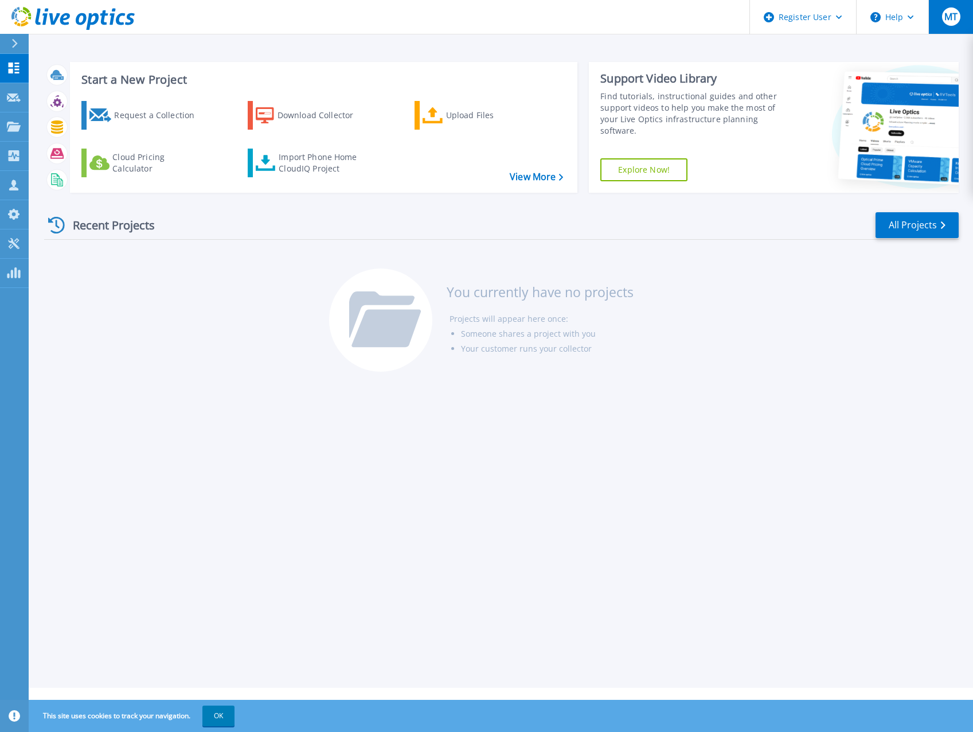
click at [950, 21] on span "MT" at bounding box center [951, 16] width 13 height 9
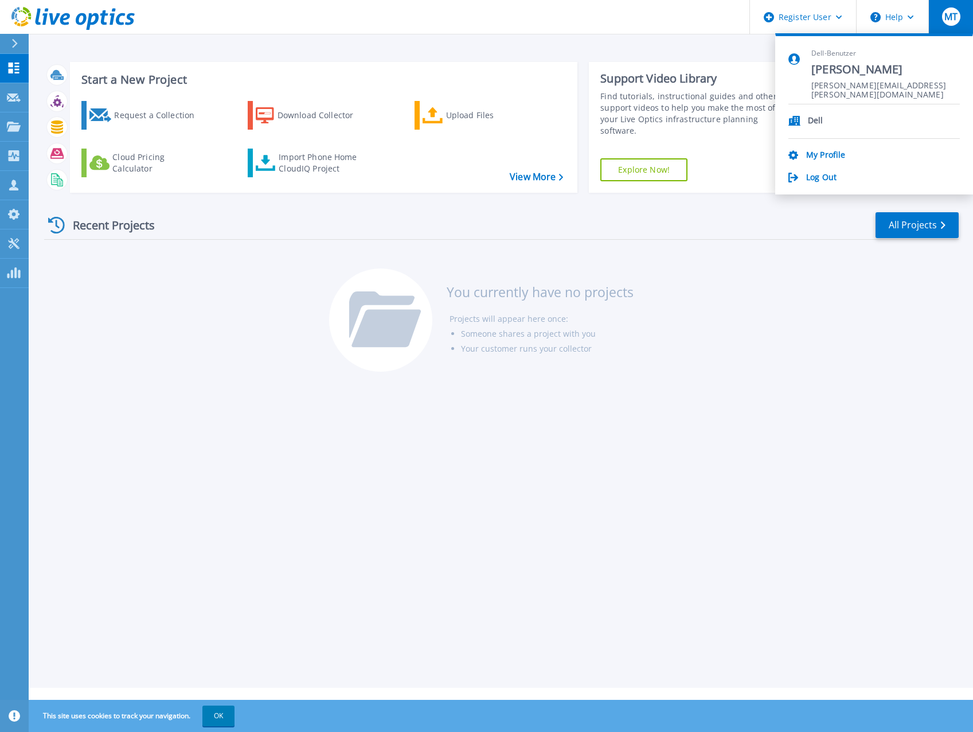
click at [825, 146] on div "Dell My Profile Log Out" at bounding box center [875, 143] width 172 height 79
click at [825, 151] on link "My Profile" at bounding box center [826, 155] width 39 height 11
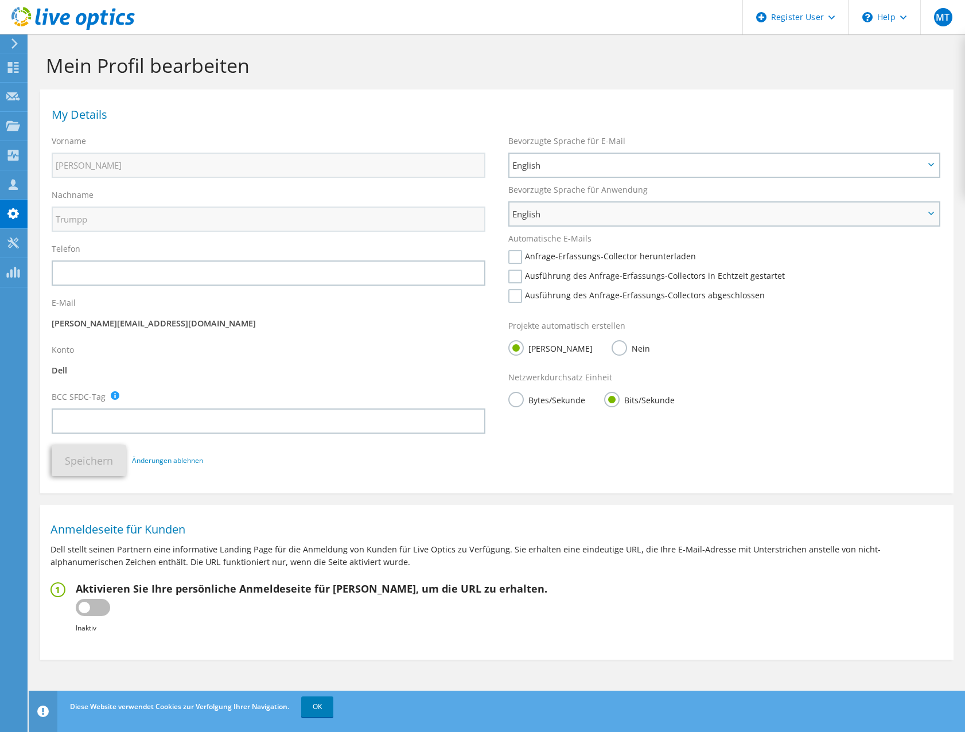
click at [611, 217] on span "English" at bounding box center [718, 214] width 412 height 14
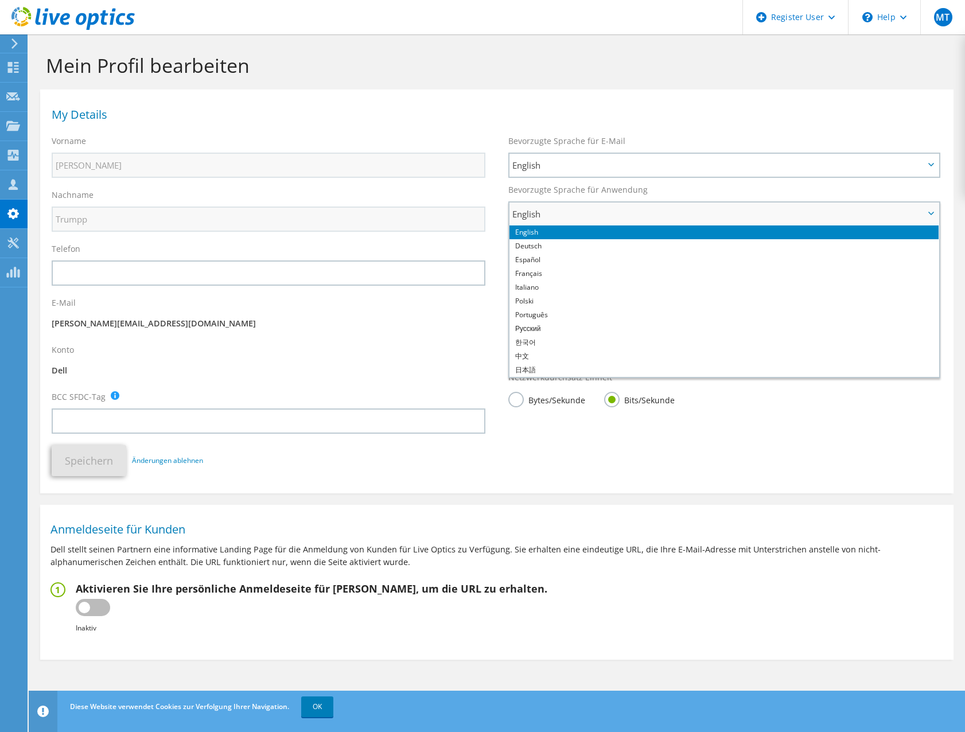
click at [611, 217] on span "English" at bounding box center [718, 214] width 412 height 14
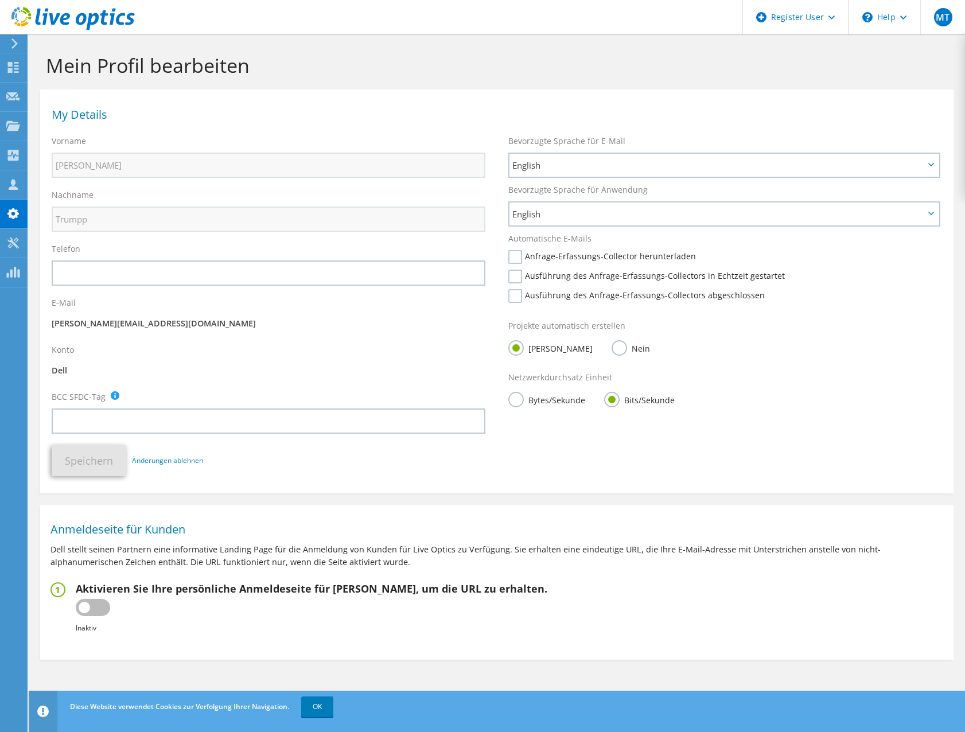
click at [13, 19] on use at bounding box center [72, 18] width 123 height 23
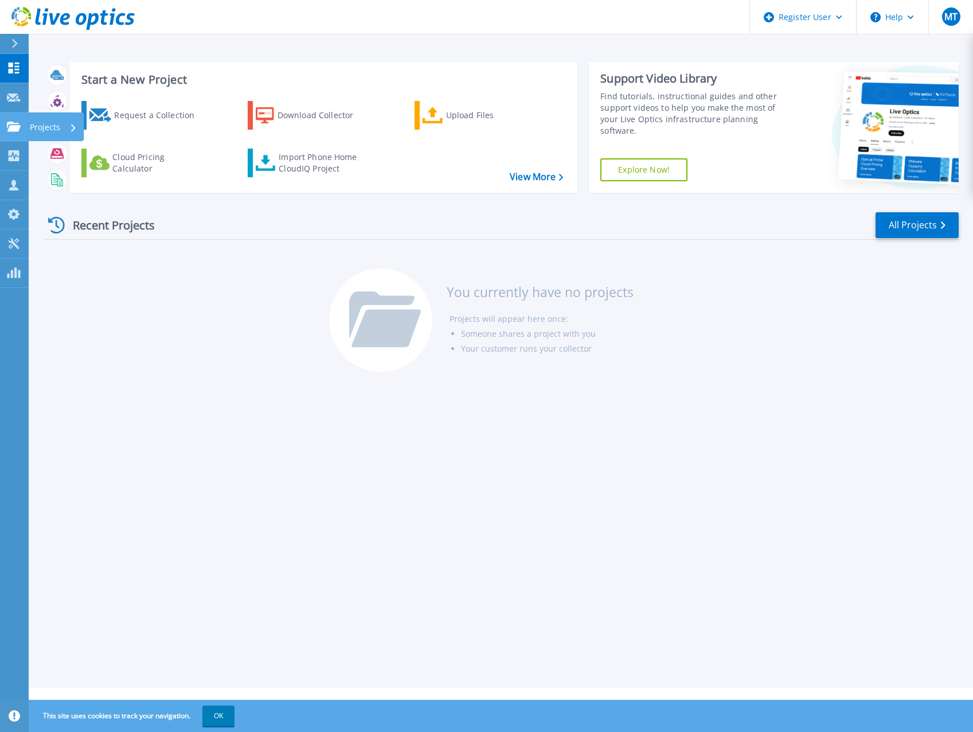
click at [6, 131] on link "Projects Projects" at bounding box center [14, 126] width 29 height 29
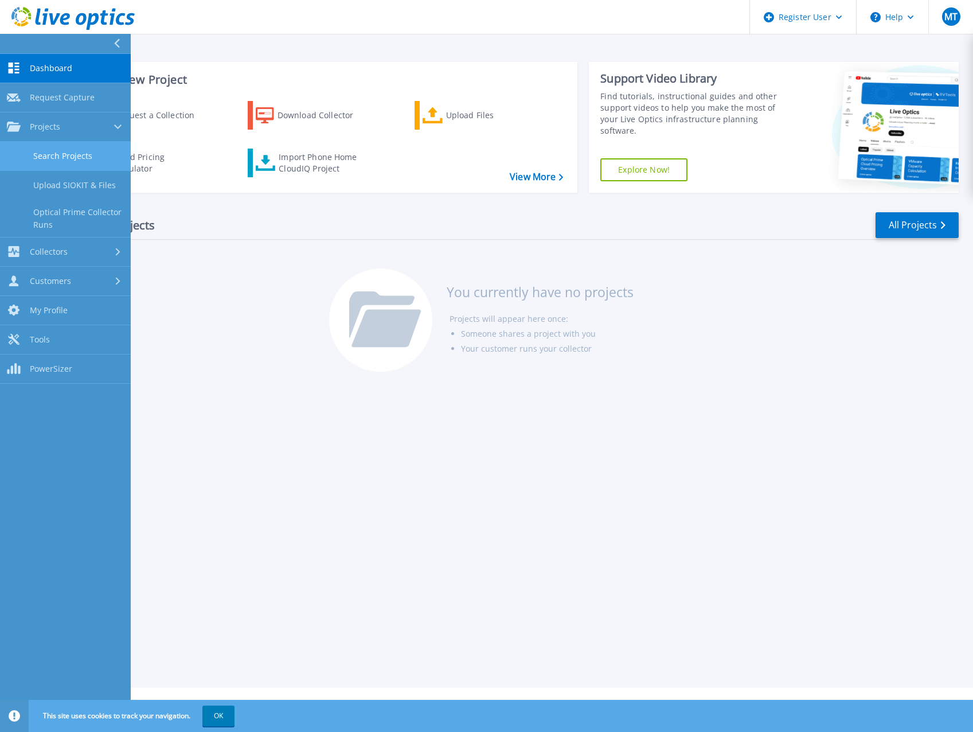
click at [61, 157] on link "Search Projects" at bounding box center [65, 156] width 131 height 29
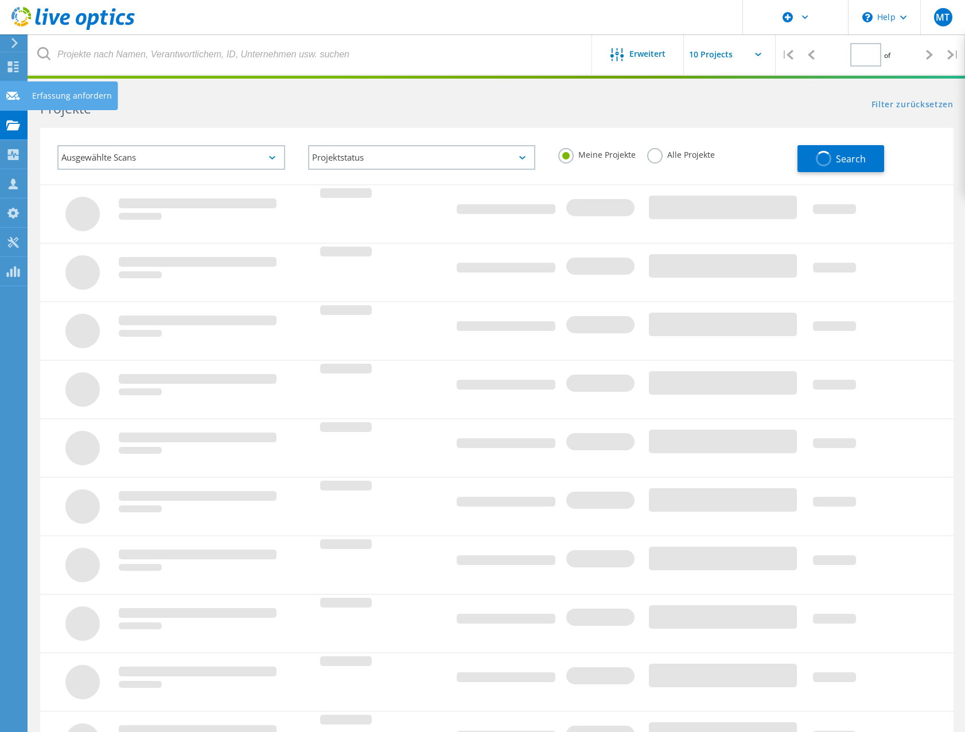
type input "1"
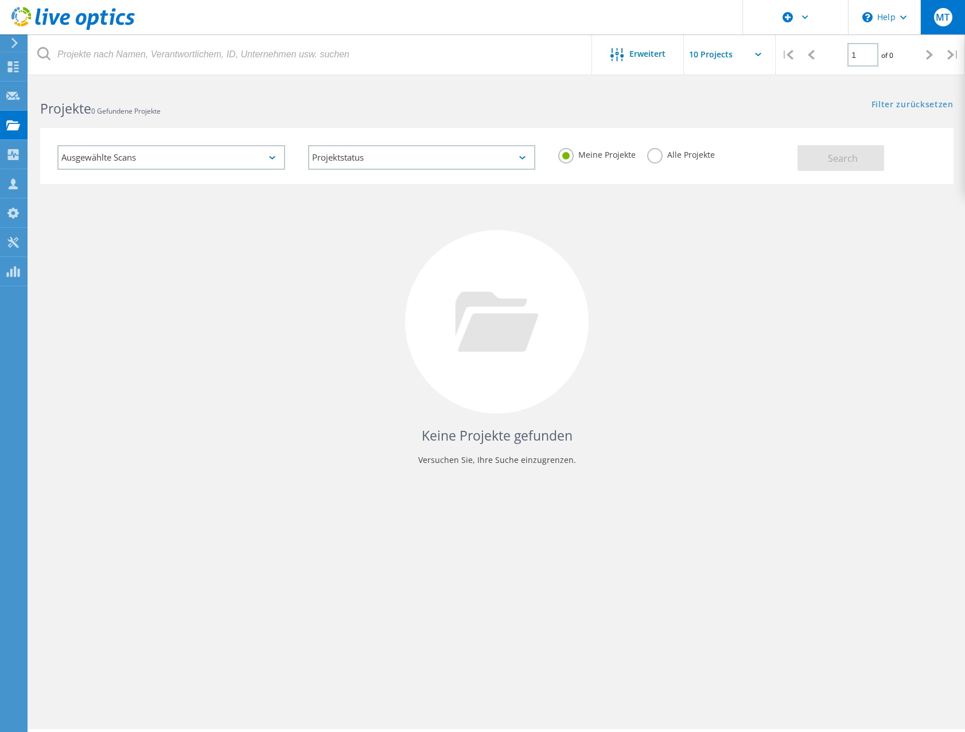
click at [953, 17] on div "MT" at bounding box center [942, 17] width 45 height 34
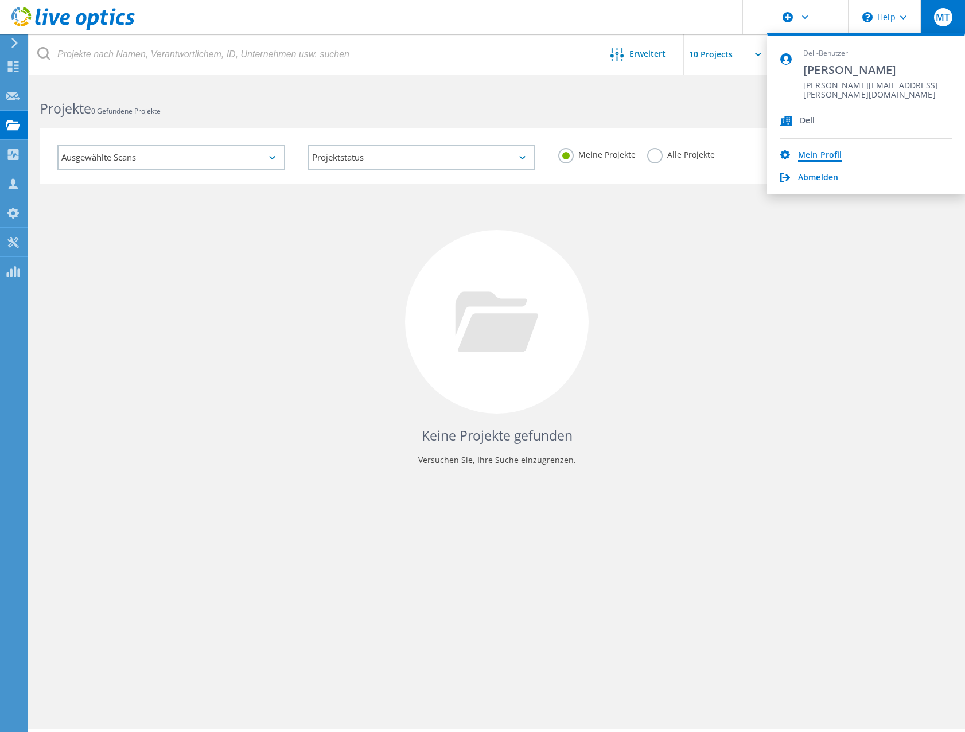
click at [812, 157] on link "Mein Profil" at bounding box center [820, 155] width 44 height 11
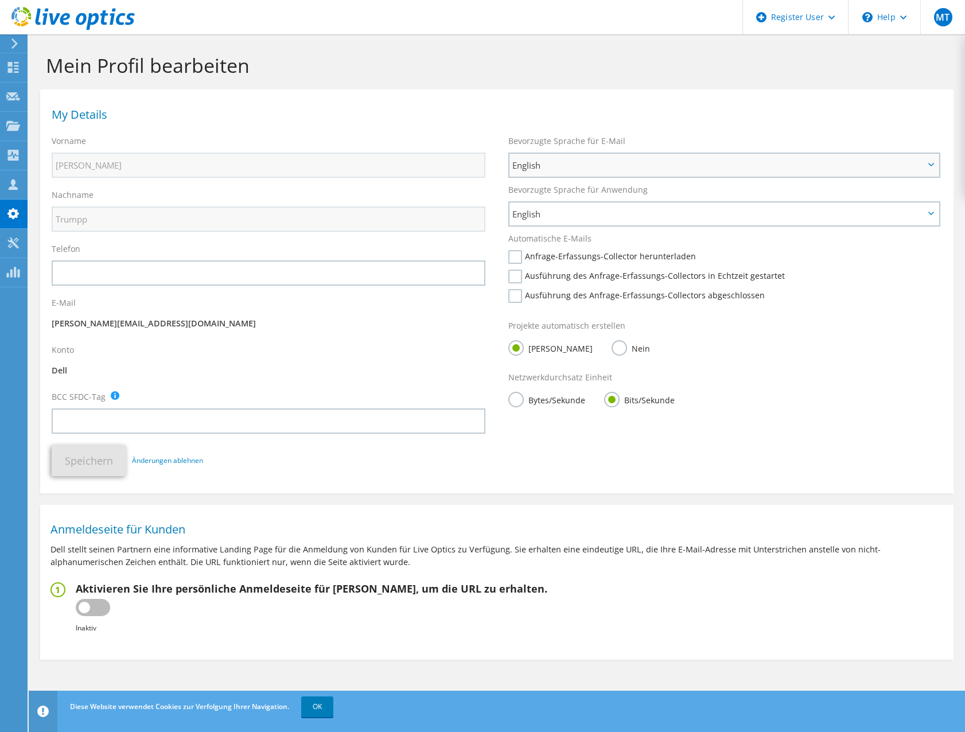
click at [562, 163] on span "English" at bounding box center [718, 165] width 412 height 14
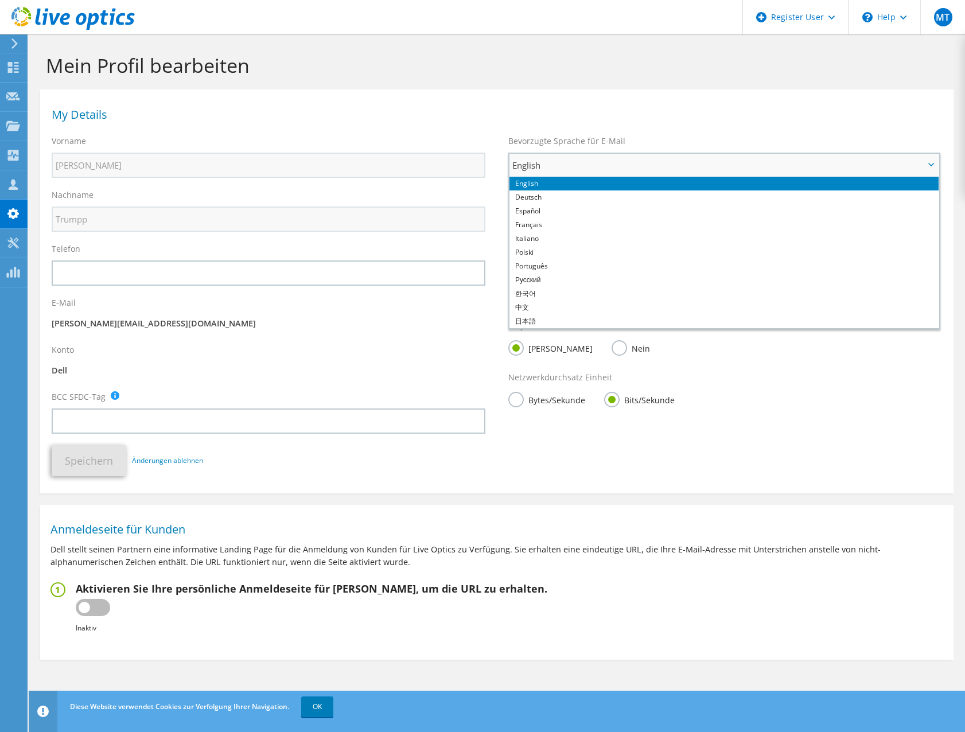
click at [562, 163] on span "English" at bounding box center [718, 165] width 412 height 14
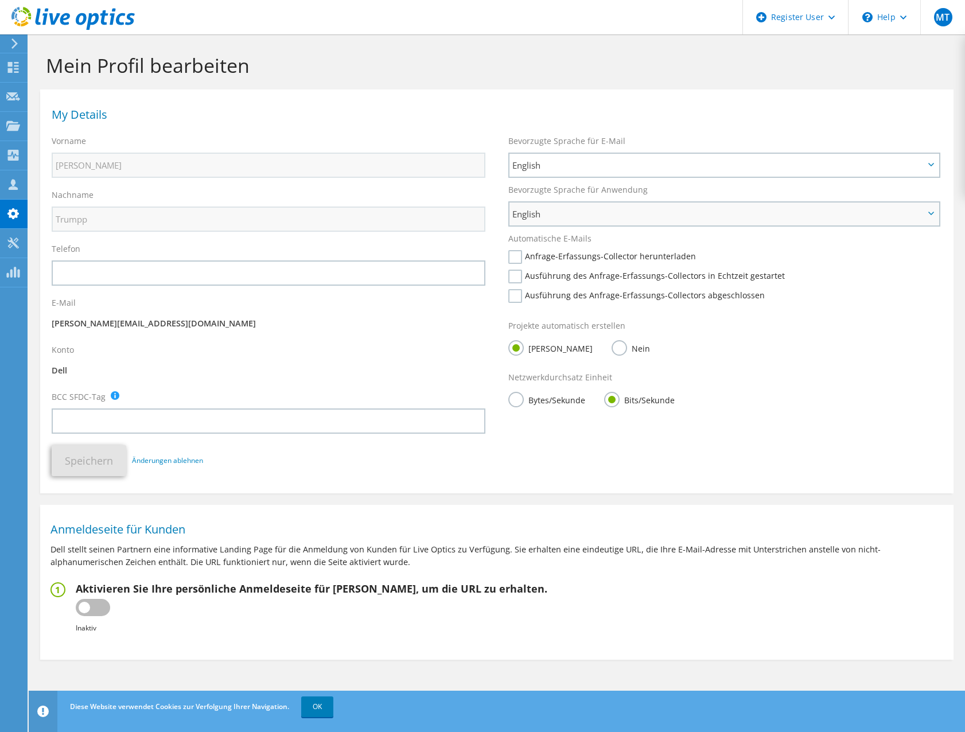
click at [565, 215] on span "English" at bounding box center [718, 214] width 412 height 14
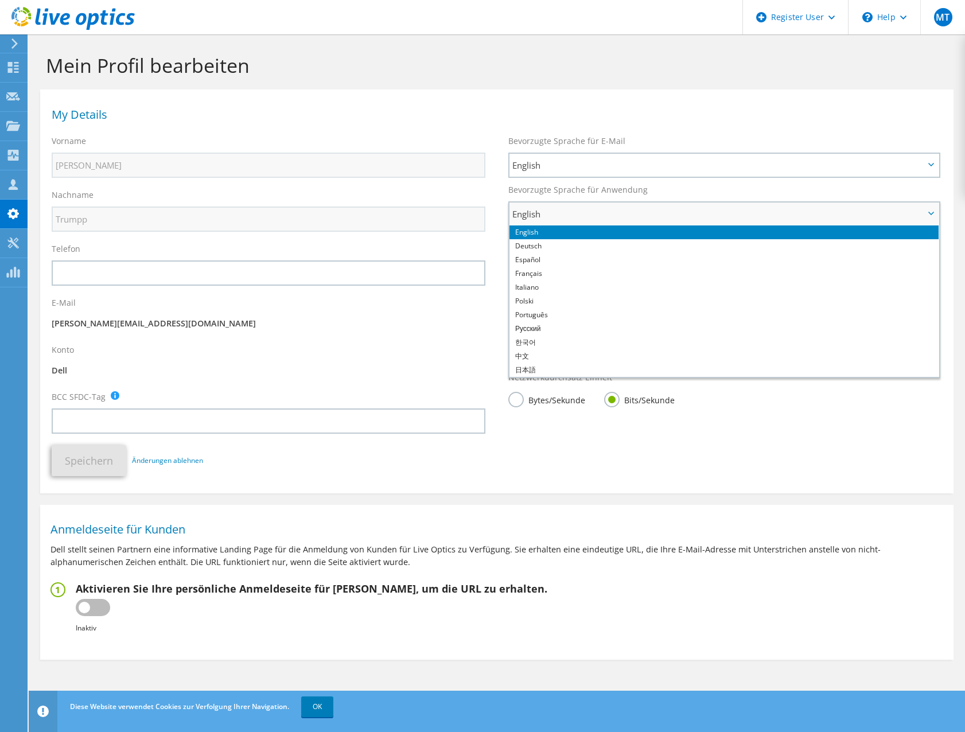
click at [554, 232] on li "English" at bounding box center [723, 232] width 429 height 14
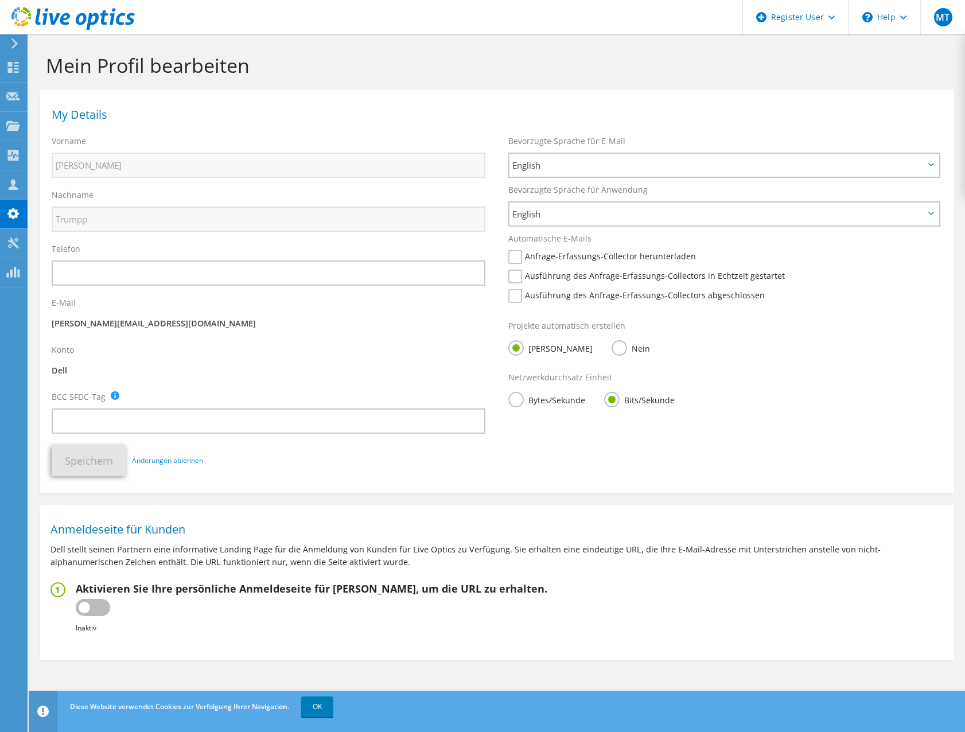
click at [17, 15] on icon at bounding box center [72, 19] width 123 height 24
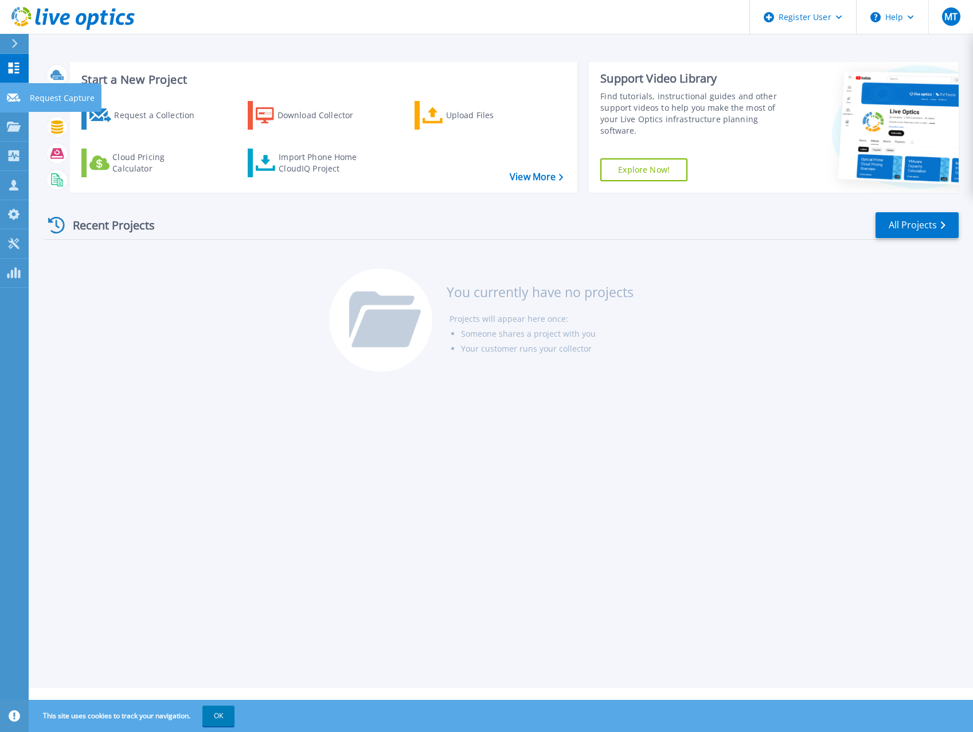
click at [15, 101] on icon at bounding box center [14, 98] width 14 height 9
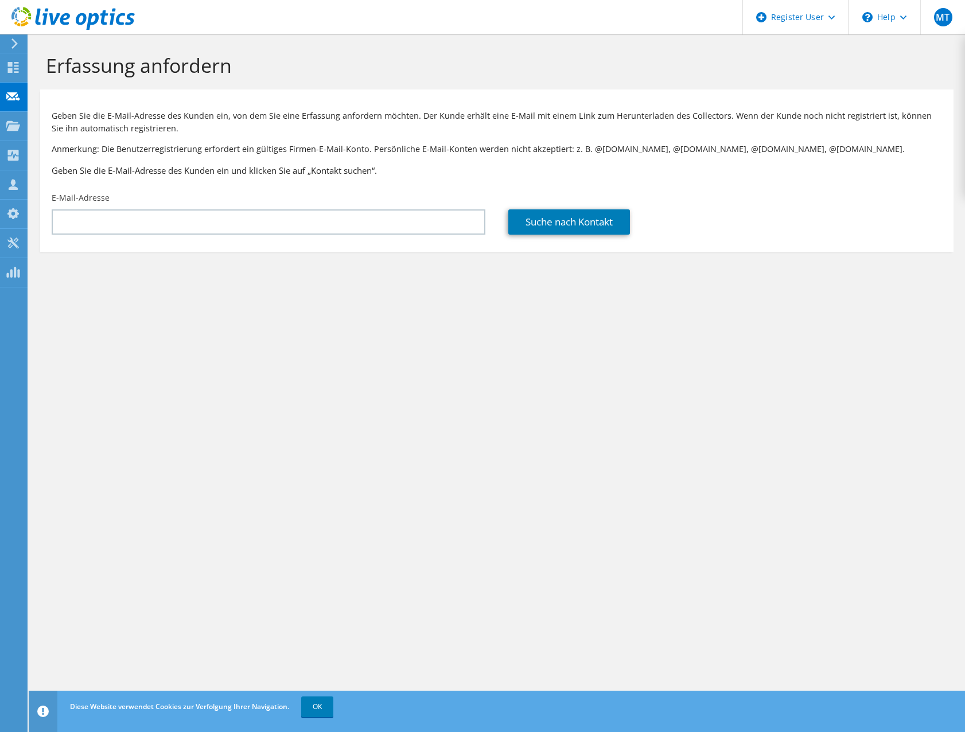
click at [129, 237] on div "E-Mail-Adresse" at bounding box center [268, 213] width 457 height 54
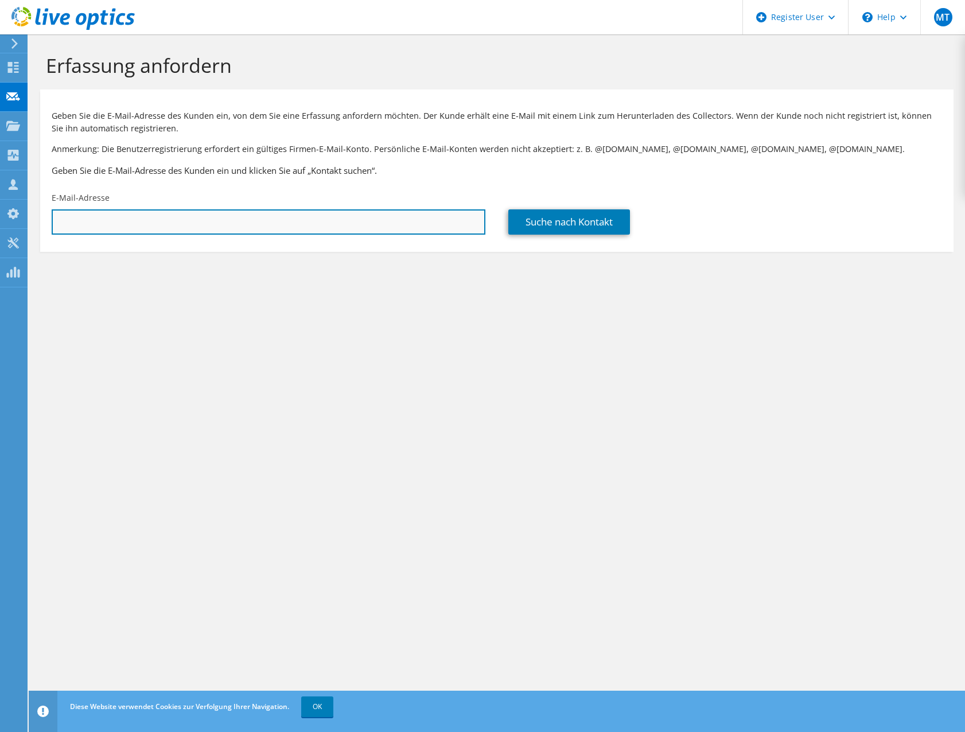
click at [146, 220] on input "text" at bounding box center [269, 221] width 434 height 25
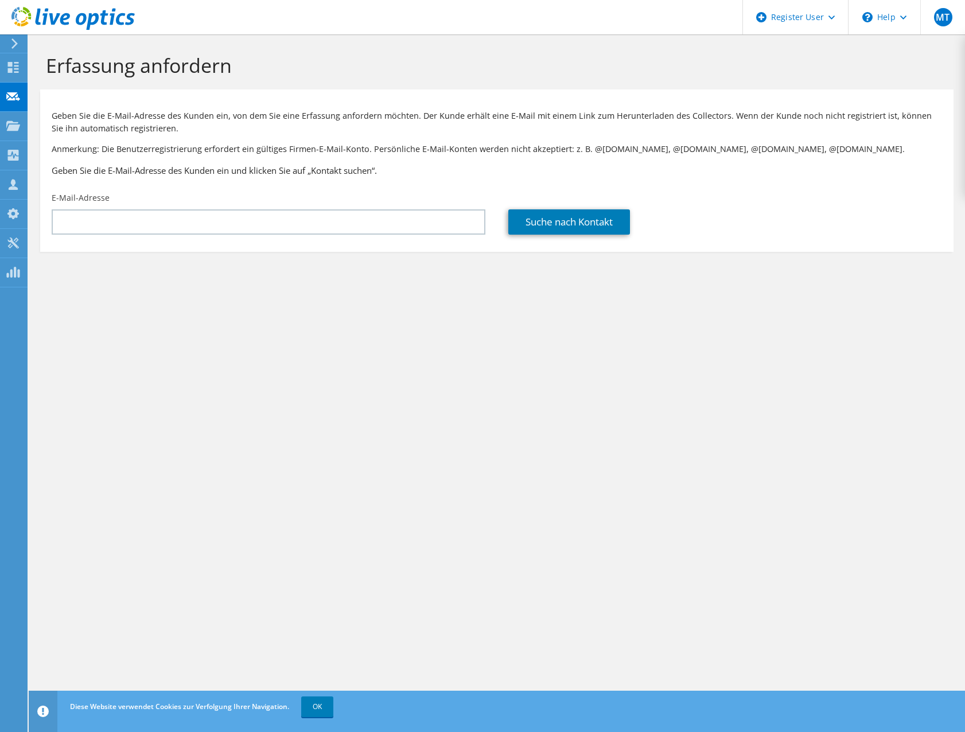
click at [427, 352] on div "Erfassung anfordern Geben Sie die E-Mail-Adresse des Kunden ein, von dem Sie ei…" at bounding box center [497, 383] width 936 height 698
click at [832, 13] on div "Register User" at bounding box center [795, 17] width 106 height 34
